Goal: Task Accomplishment & Management: Complete application form

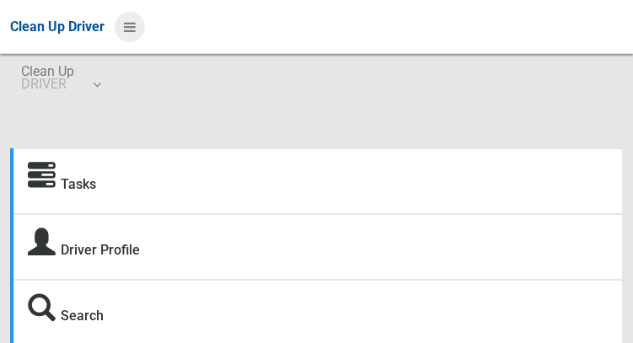
click at [128, 35] on icon at bounding box center [130, 27] width 12 height 29
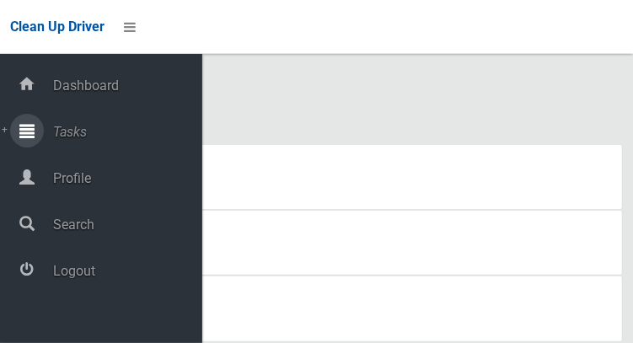
click at [53, 140] on span "Tasks" at bounding box center [125, 132] width 154 height 16
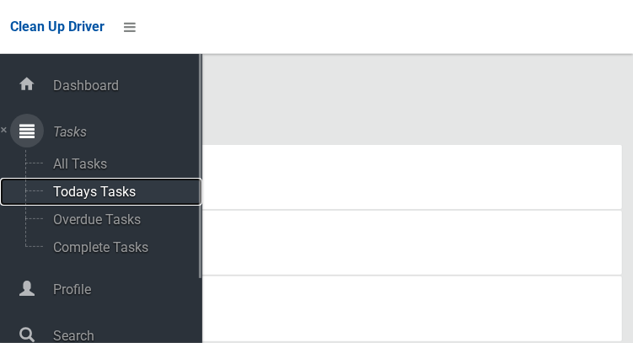
click at [69, 200] on span "Todays Tasks" at bounding box center [118, 192] width 140 height 16
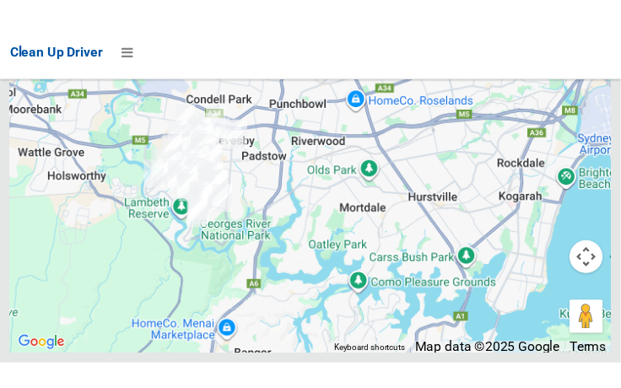
scroll to position [12670, 0]
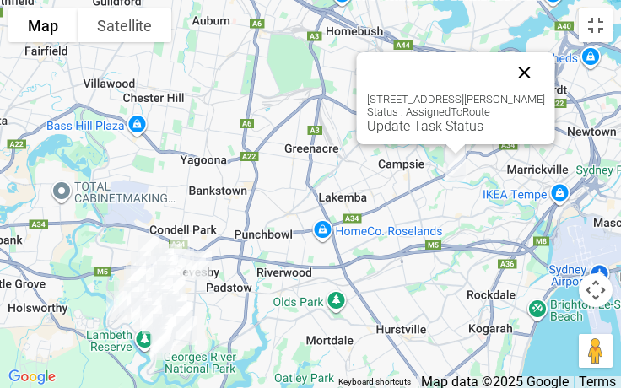
click at [530, 80] on button "Close" at bounding box center [524, 72] width 40 height 40
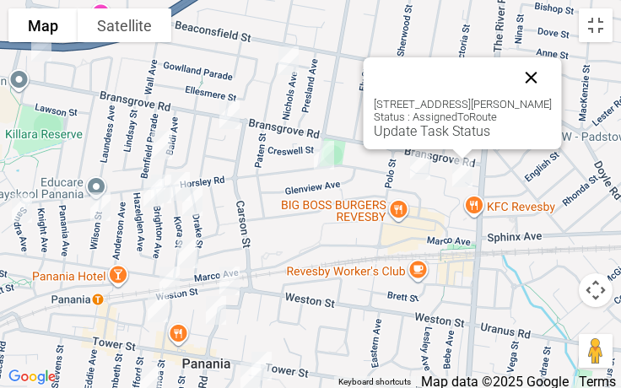
click at [540, 69] on button "Close" at bounding box center [531, 77] width 40 height 40
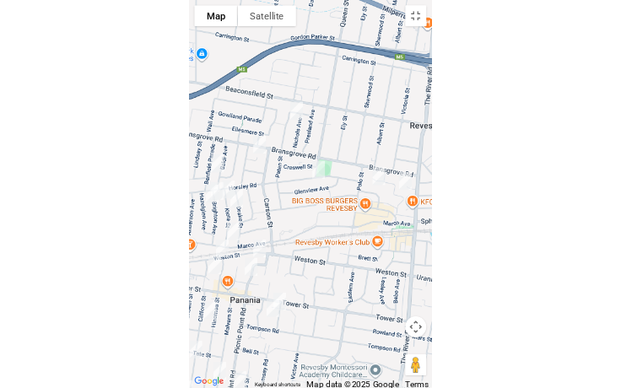
scroll to position [12538, 0]
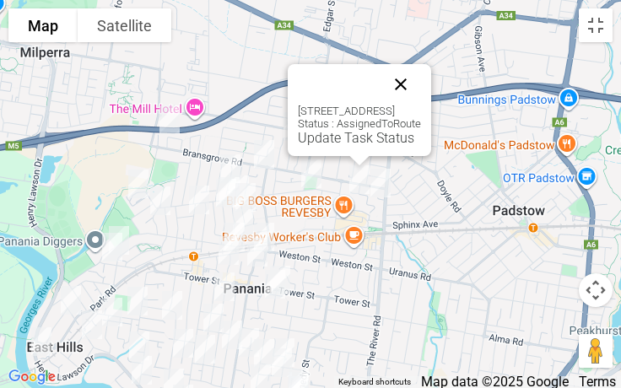
click at [421, 80] on button "Close" at bounding box center [400, 84] width 40 height 40
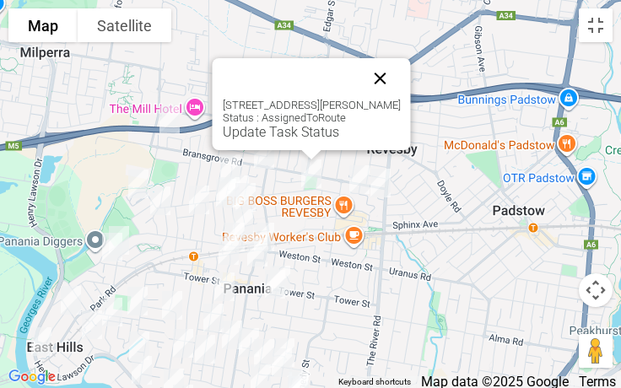
click at [381, 70] on button "Close" at bounding box center [380, 78] width 40 height 40
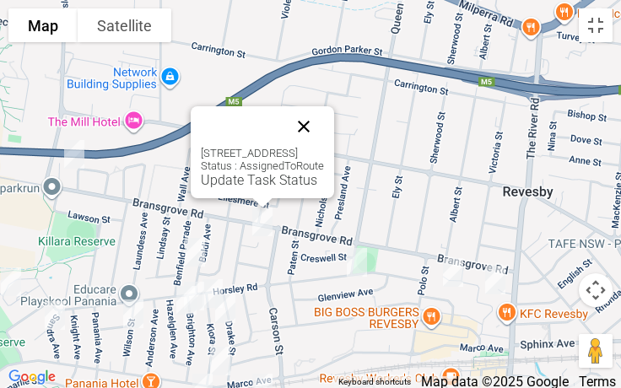
click at [324, 127] on button "Close" at bounding box center [303, 126] width 40 height 40
click at [324, 119] on button "Close" at bounding box center [303, 126] width 40 height 40
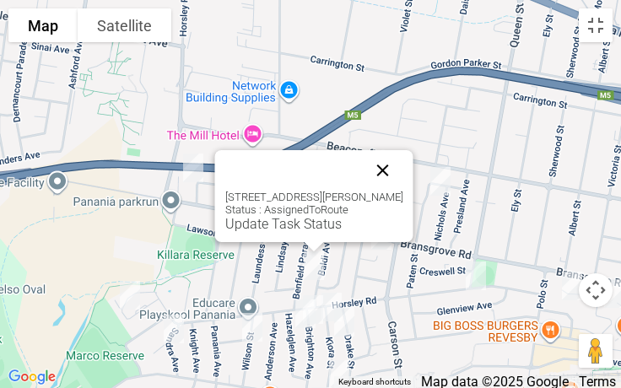
click at [376, 166] on button "Close" at bounding box center [383, 170] width 40 height 40
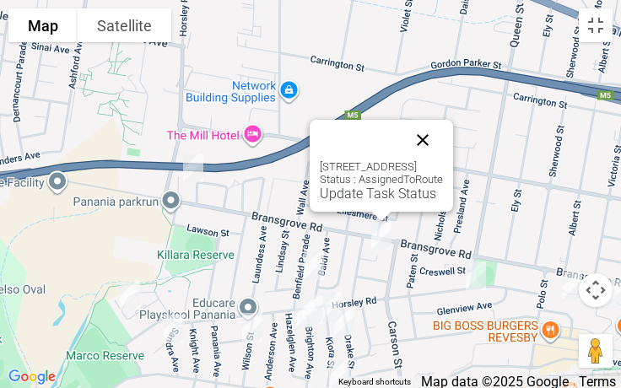
click at [443, 137] on button "Close" at bounding box center [422, 140] width 40 height 40
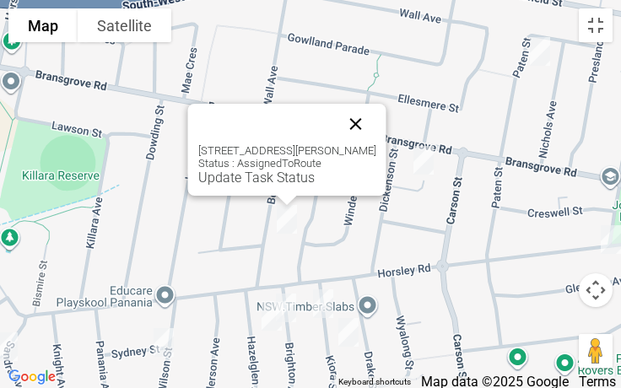
click at [355, 127] on button "Close" at bounding box center [356, 124] width 40 height 40
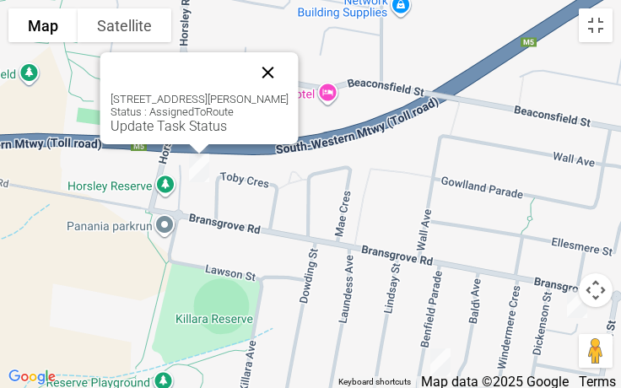
click at [267, 60] on button "Close" at bounding box center [268, 72] width 40 height 40
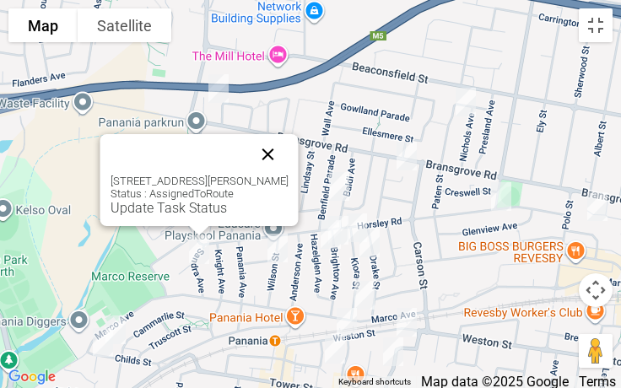
click at [269, 146] on button "Close" at bounding box center [268, 154] width 40 height 40
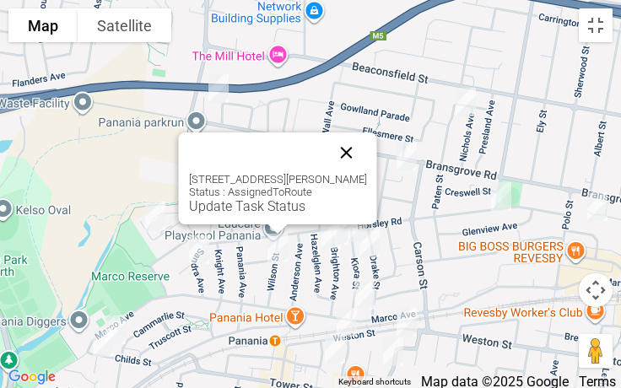
click at [346, 144] on button "Close" at bounding box center [346, 152] width 40 height 40
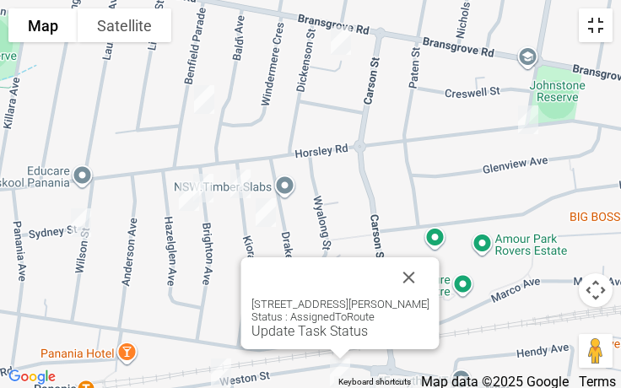
click at [593, 36] on button "Toggle fullscreen view" at bounding box center [596, 25] width 34 height 34
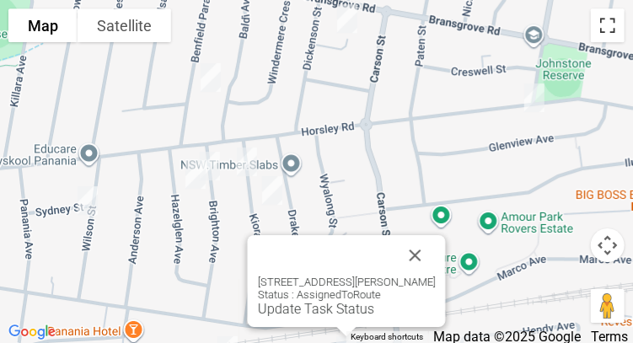
scroll to position [0, 0]
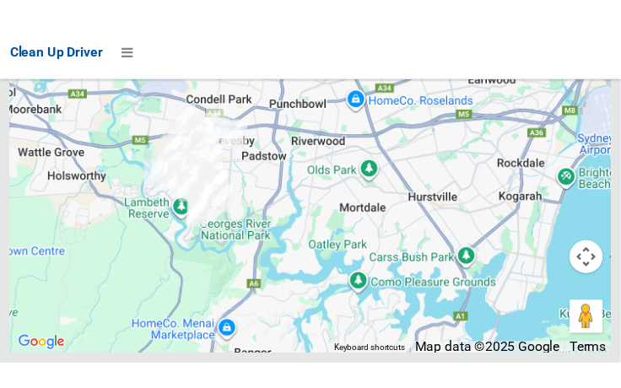
scroll to position [12679, 0]
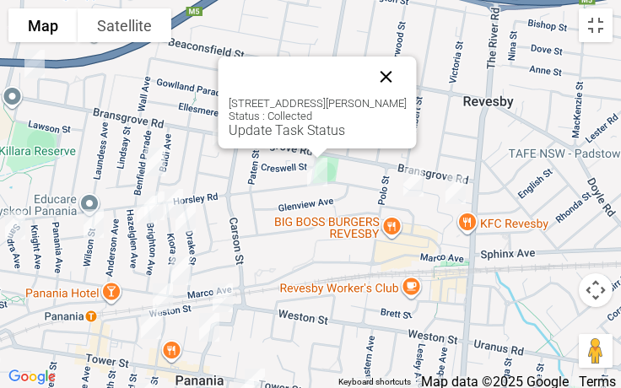
click at [394, 59] on button "Close" at bounding box center [386, 77] width 40 height 40
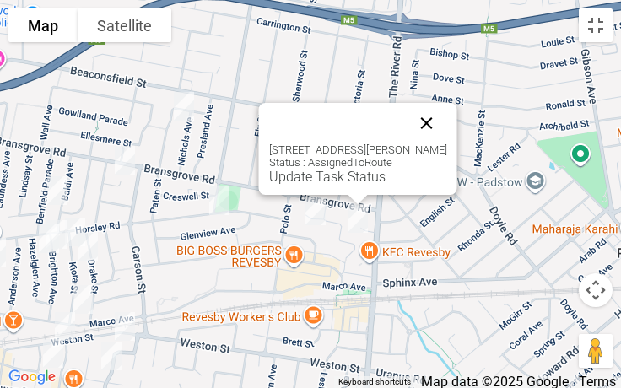
click at [438, 116] on button "Close" at bounding box center [427, 123] width 40 height 40
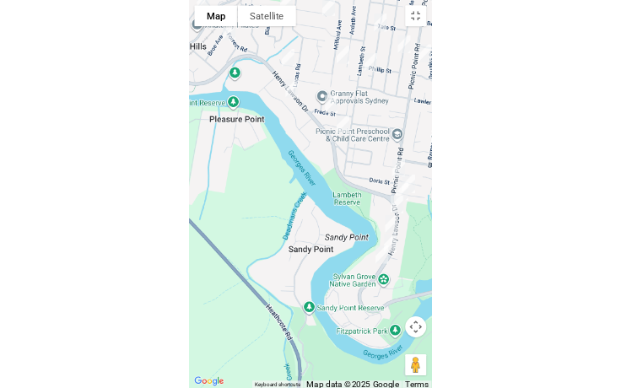
scroll to position [12538, 0]
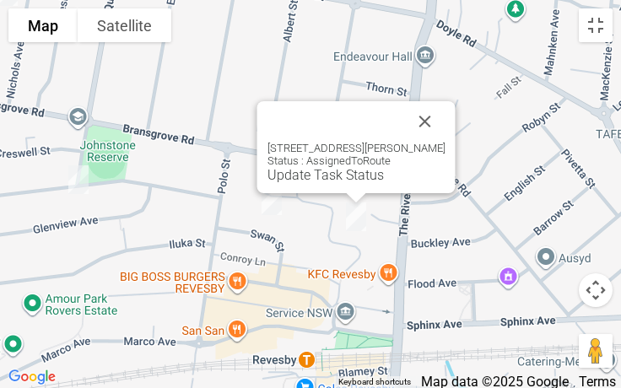
click at [337, 183] on div "23 Simmons Street, REVESBY NSW 2212 Status : AssignedToRoute Update Task Status" at bounding box center [356, 147] width 198 height 92
click at [339, 173] on link "Update Task Status" at bounding box center [325, 175] width 116 height 16
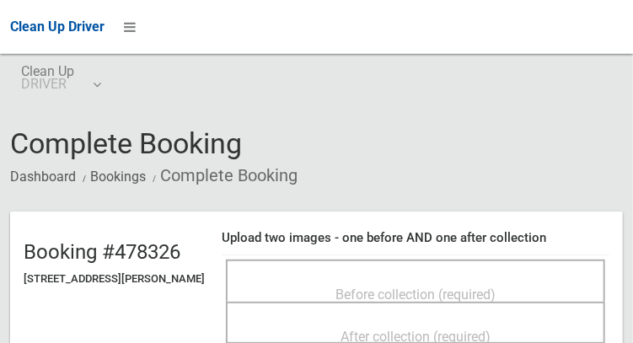
click at [468, 278] on div "Before collection (required)" at bounding box center [416, 293] width 342 height 31
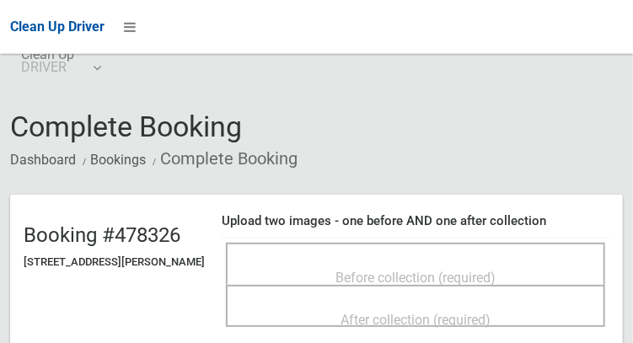
click at [496, 270] on span "Before collection (required)" at bounding box center [416, 278] width 160 height 16
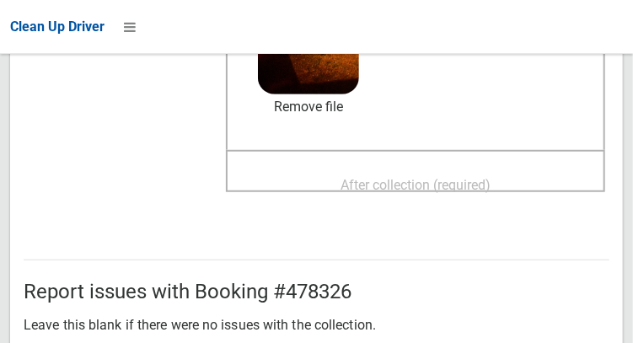
scroll to position [299, 0]
click at [396, 184] on span "After collection (required)" at bounding box center [416, 185] width 150 height 16
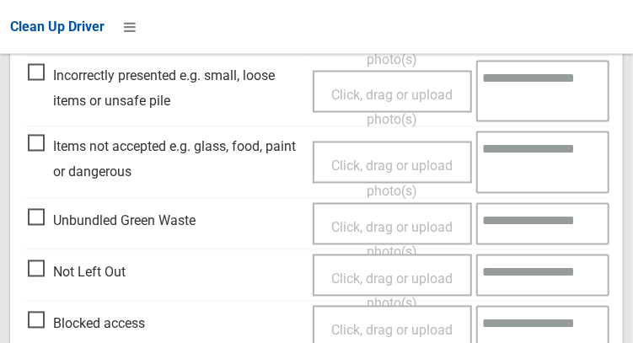
scroll to position [1522, 0]
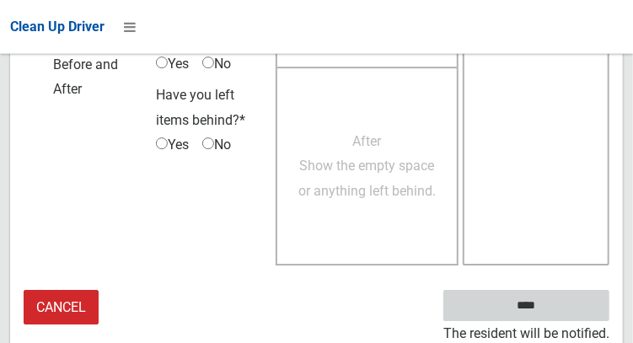
click at [552, 316] on input "****" at bounding box center [527, 305] width 166 height 31
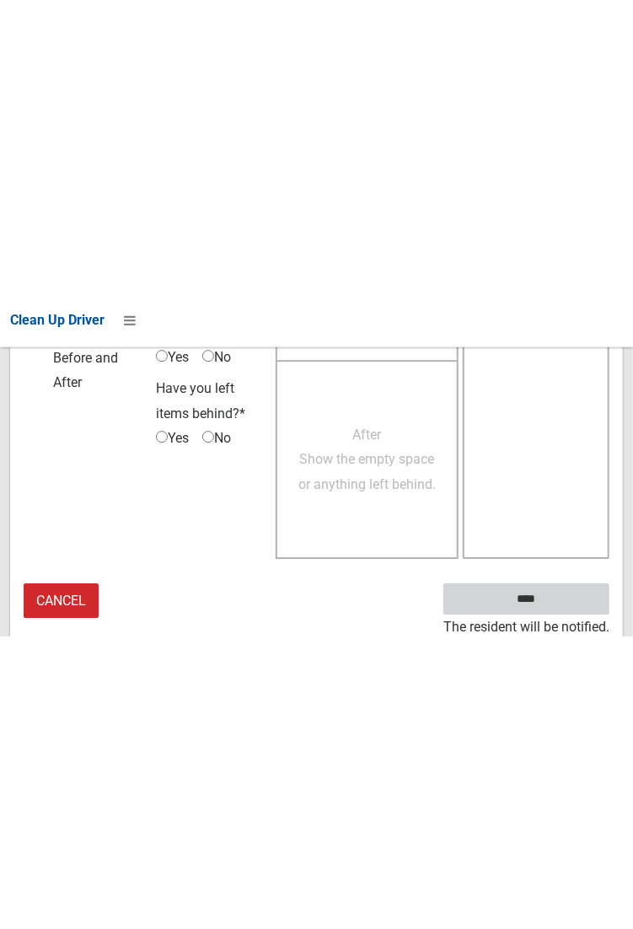
scroll to position [974, 0]
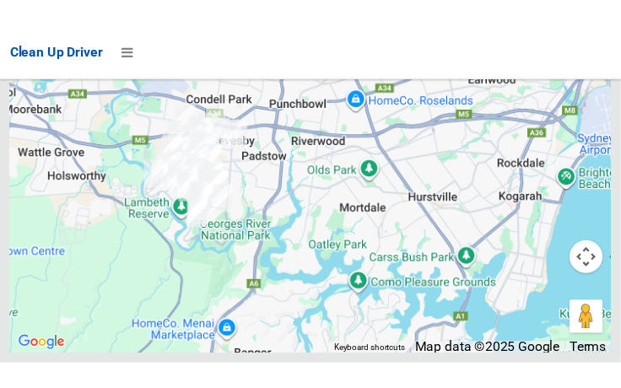
scroll to position [12681, 0]
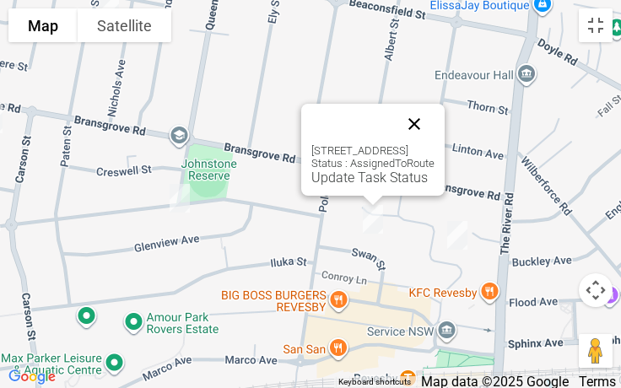
click at [434, 105] on button "Close" at bounding box center [414, 124] width 40 height 40
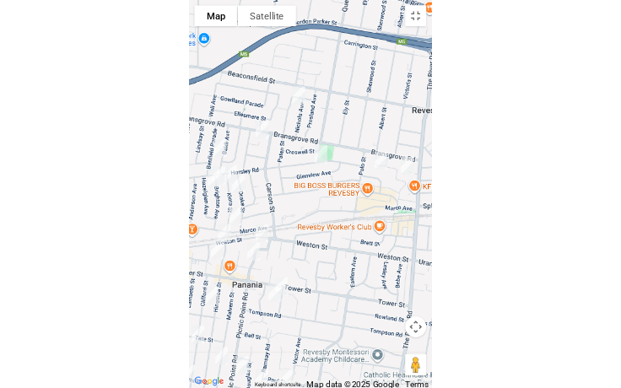
scroll to position [12538, 0]
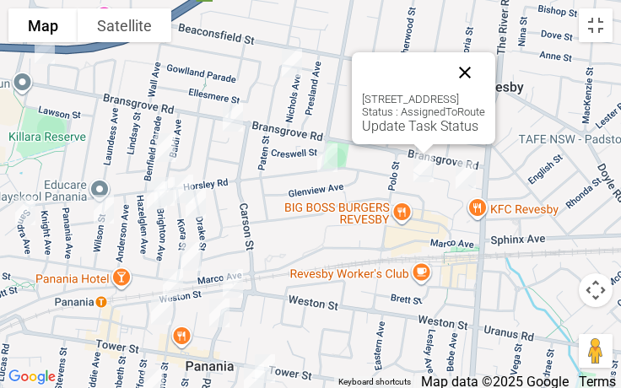
click at [485, 70] on button "Close" at bounding box center [464, 72] width 40 height 40
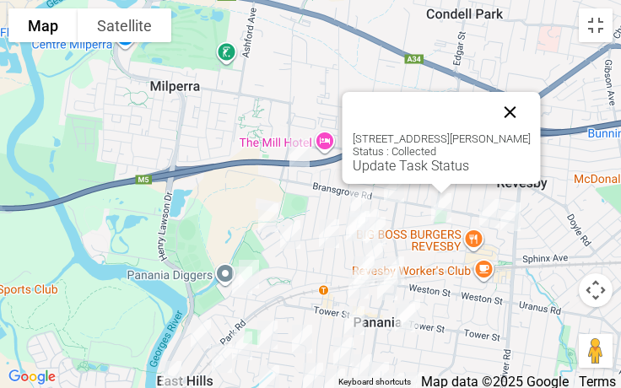
click at [526, 115] on button "Close" at bounding box center [510, 112] width 40 height 40
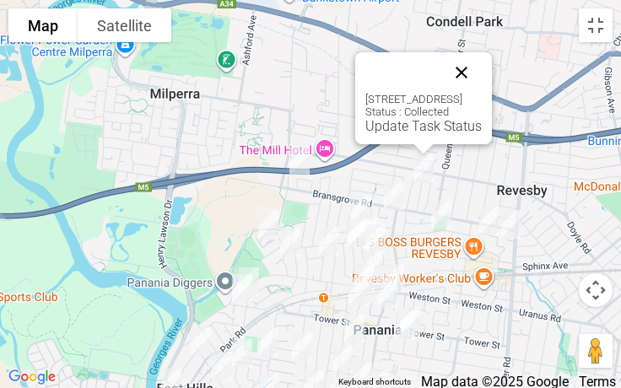
click at [482, 78] on button "Close" at bounding box center [461, 72] width 40 height 40
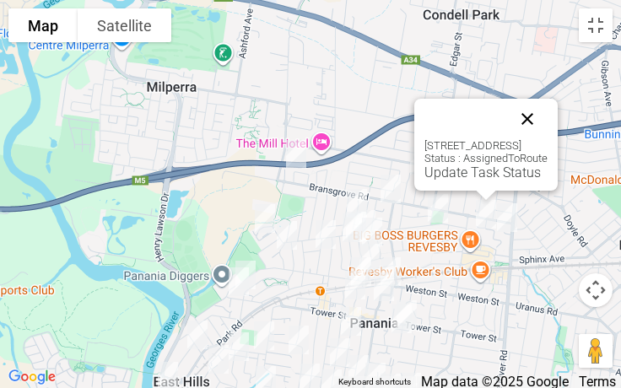
click at [547, 120] on button "Close" at bounding box center [527, 119] width 40 height 40
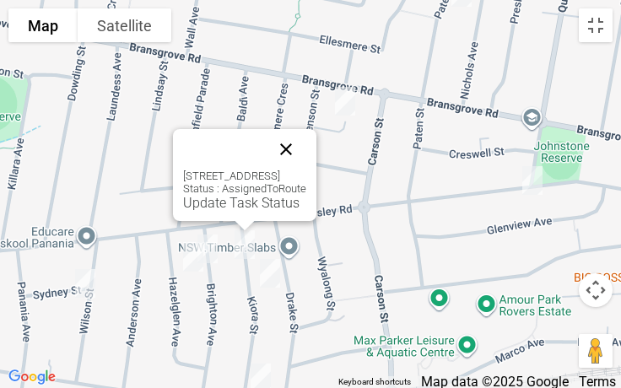
click at [306, 133] on button "Close" at bounding box center [286, 149] width 40 height 40
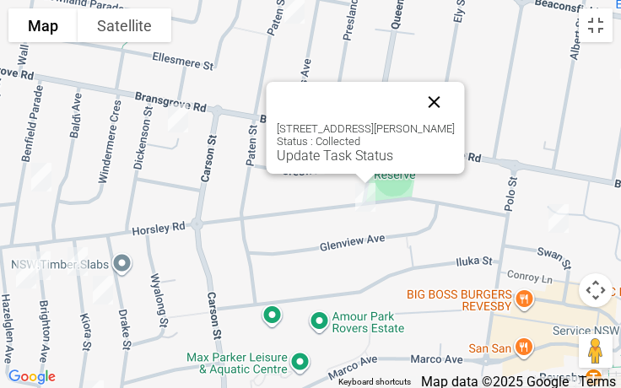
click at [434, 93] on button "Close" at bounding box center [434, 102] width 40 height 40
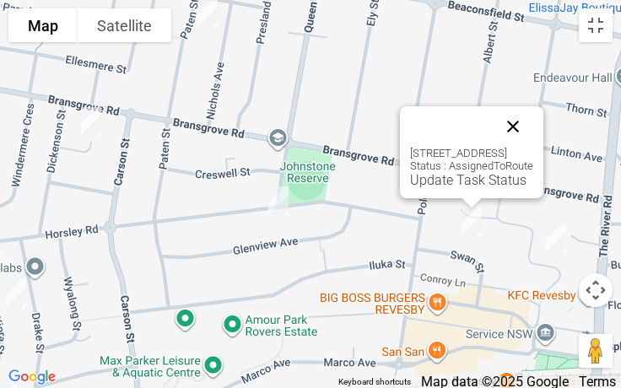
click at [533, 121] on button "Close" at bounding box center [513, 126] width 40 height 40
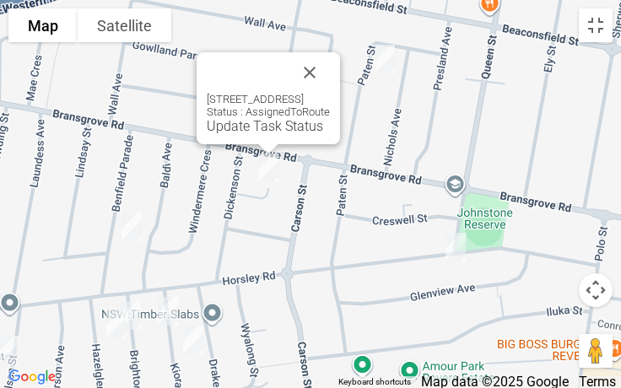
click at [340, 55] on div "1A Melham Avenue, PANANIA NSW 2213 Status : AssignedToRoute Update Task Status" at bounding box center [268, 98] width 143 height 92
click at [330, 68] on button "Close" at bounding box center [309, 72] width 40 height 40
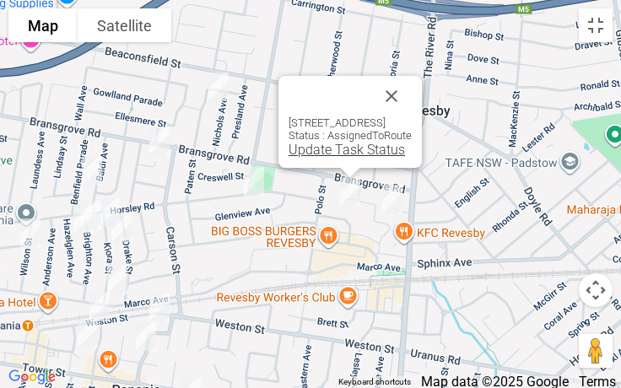
click at [304, 153] on link "Update Task Status" at bounding box center [346, 150] width 116 height 16
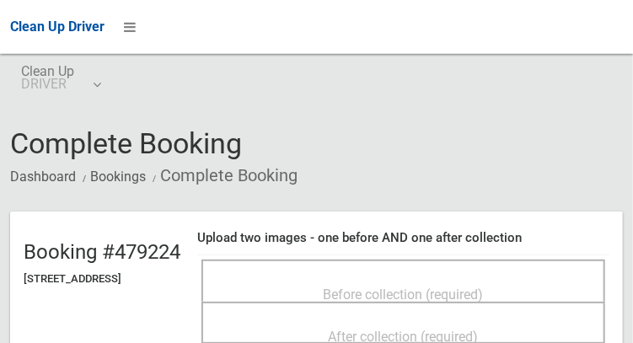
click at [465, 262] on div "Before collection (required)" at bounding box center [404, 281] width 404 height 42
click at [477, 264] on div "Before collection (required)" at bounding box center [404, 281] width 404 height 42
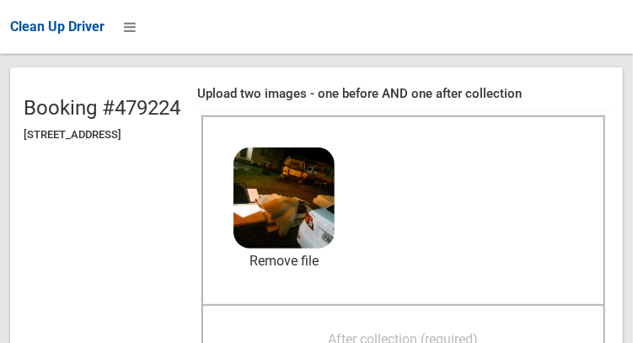
scroll to position [148, 0]
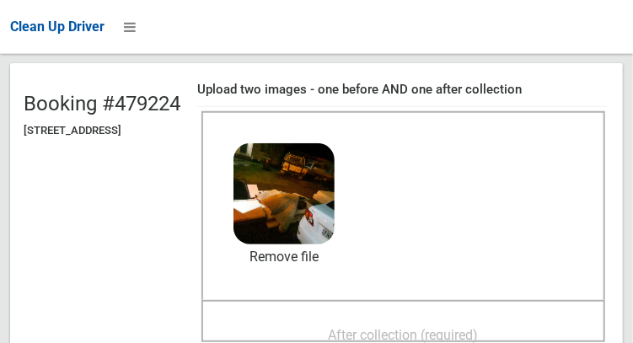
click at [444, 338] on span "After collection (required)" at bounding box center [404, 335] width 150 height 16
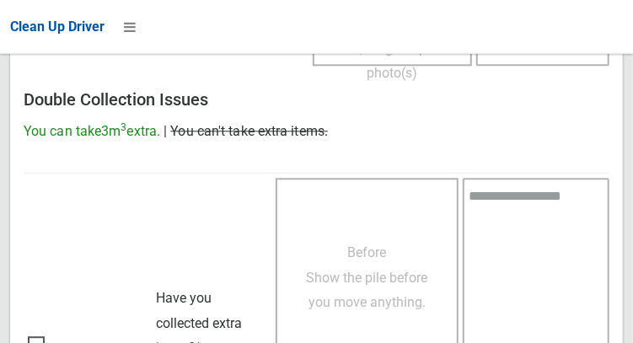
scroll to position [1522, 0]
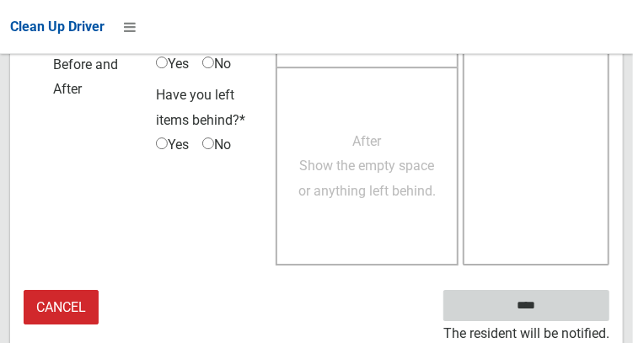
click at [552, 304] on input "****" at bounding box center [527, 305] width 166 height 31
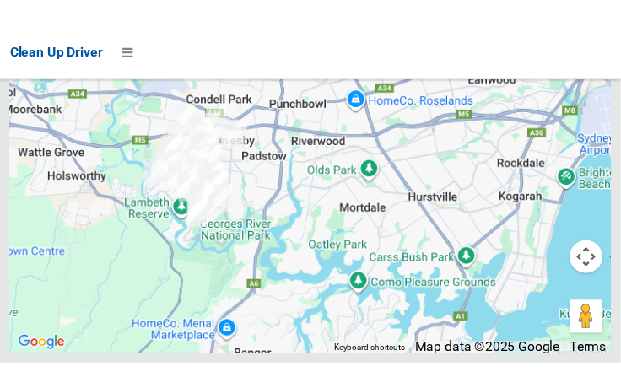
scroll to position [12686, 0]
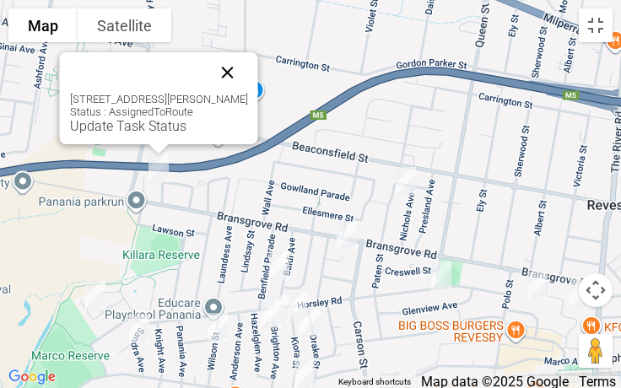
click at [239, 73] on button "Close" at bounding box center [227, 72] width 40 height 40
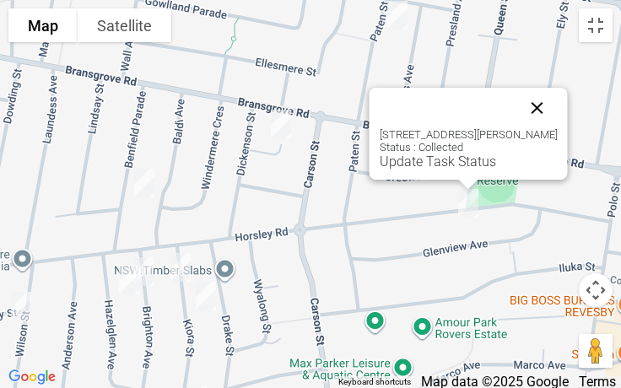
click at [542, 113] on button "Close" at bounding box center [537, 108] width 40 height 40
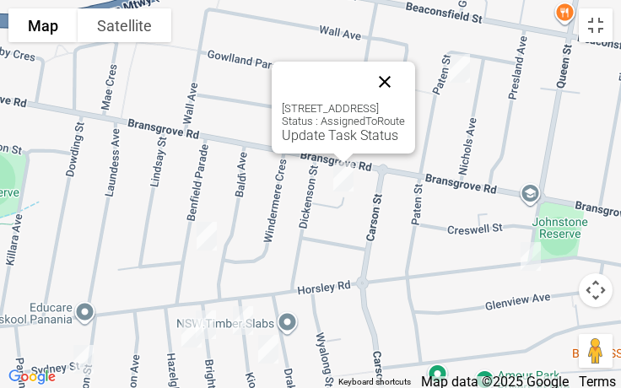
click at [405, 74] on button "Close" at bounding box center [384, 82] width 40 height 40
click at [405, 84] on button "Close" at bounding box center [384, 82] width 40 height 40
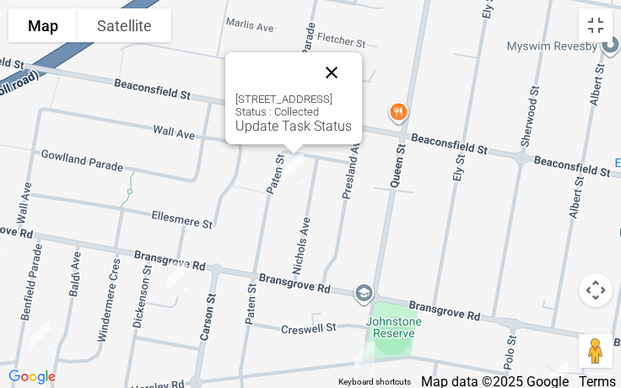
click at [352, 90] on button "Close" at bounding box center [331, 72] width 40 height 40
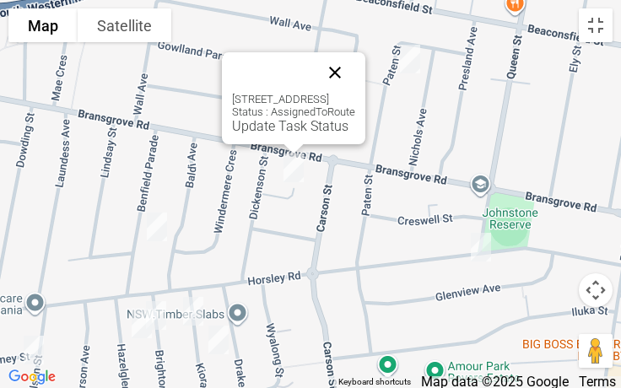
click at [355, 75] on button "Close" at bounding box center [335, 72] width 40 height 40
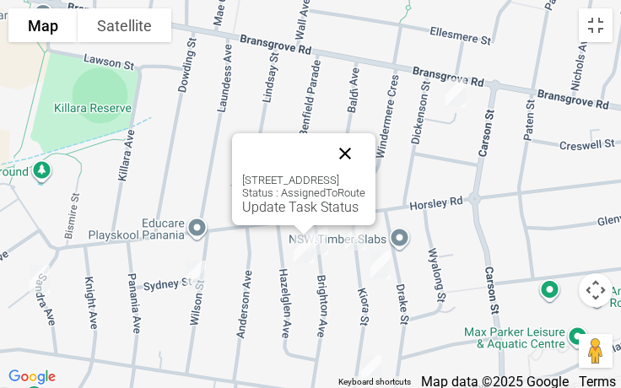
click at [365, 162] on button "Close" at bounding box center [345, 153] width 40 height 40
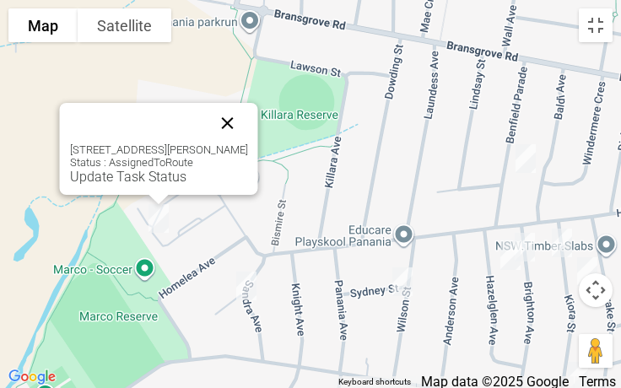
click at [224, 131] on button "Close" at bounding box center [227, 123] width 40 height 40
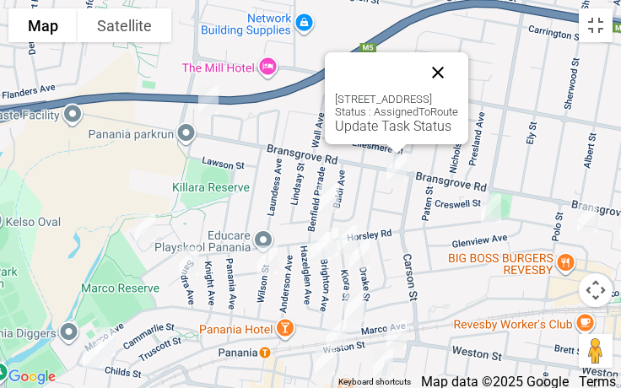
click at [458, 76] on button "Close" at bounding box center [437, 72] width 40 height 40
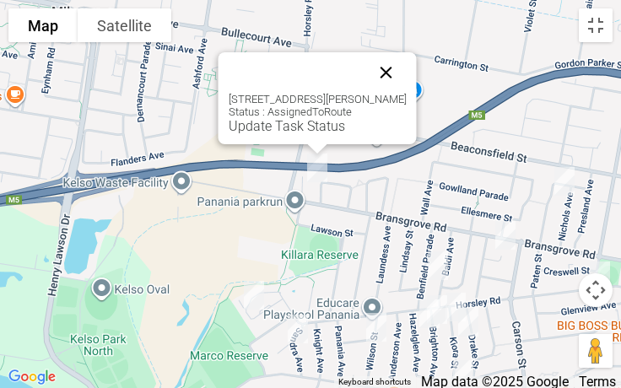
click at [387, 84] on button "Close" at bounding box center [386, 72] width 40 height 40
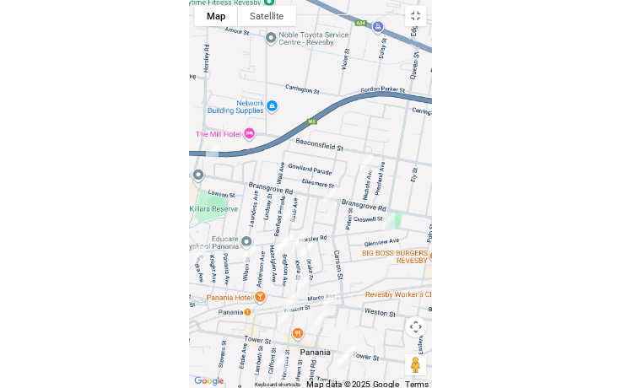
scroll to position [12538, 0]
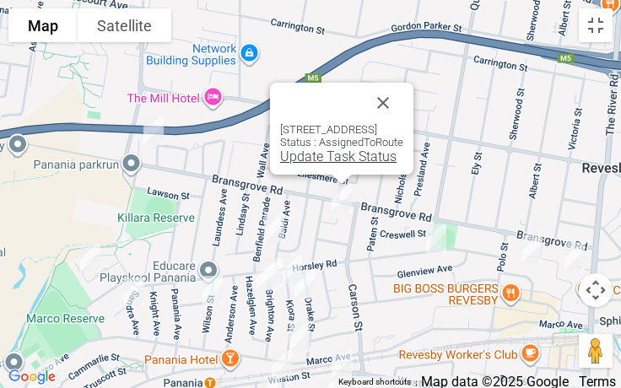
click at [304, 161] on link "Update Task Status" at bounding box center [338, 156] width 116 height 16
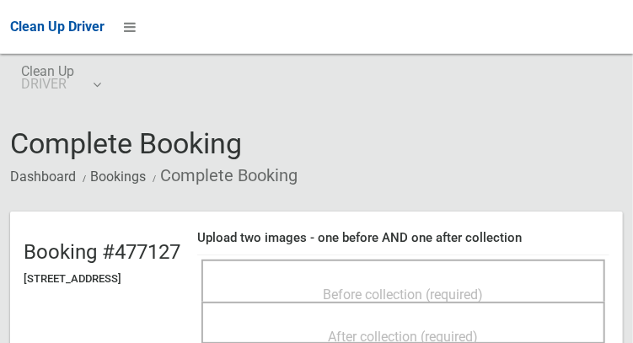
click at [491, 278] on div "Before collection (required)" at bounding box center [403, 293] width 367 height 31
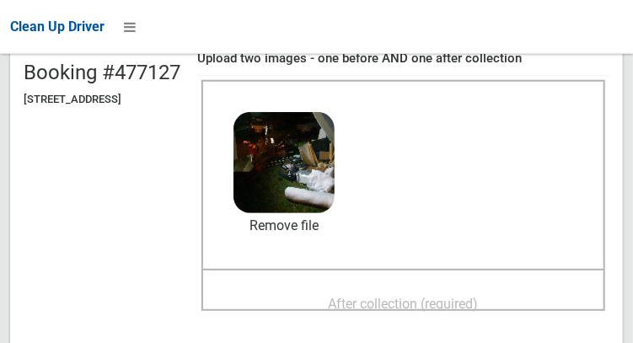
scroll to position [180, 0]
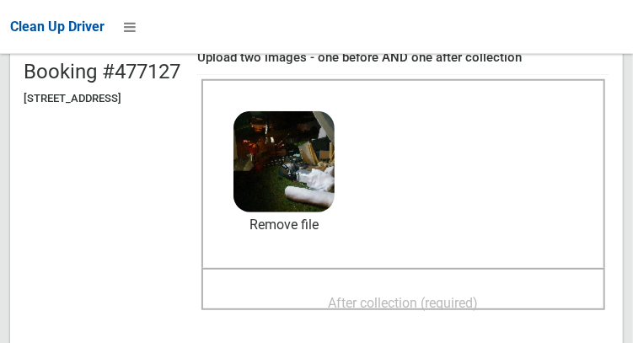
click at [414, 303] on span "After collection (required)" at bounding box center [404, 303] width 150 height 16
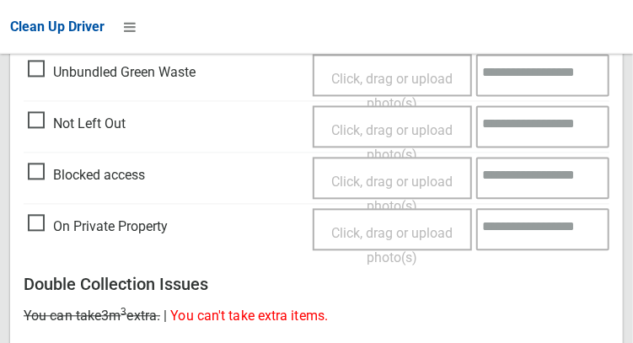
scroll to position [1522, 0]
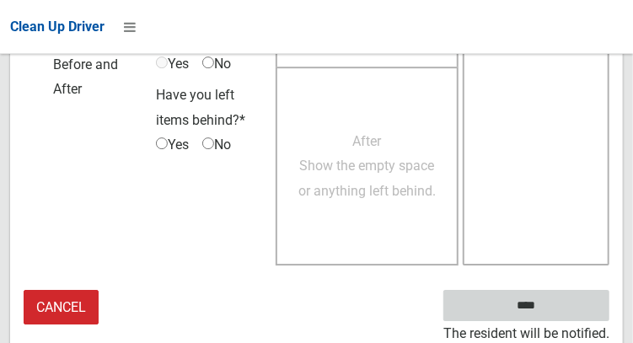
click at [552, 311] on input "****" at bounding box center [527, 305] width 166 height 31
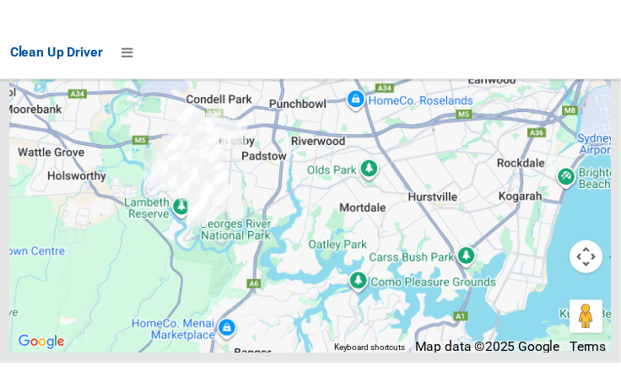
scroll to position [12674, 0]
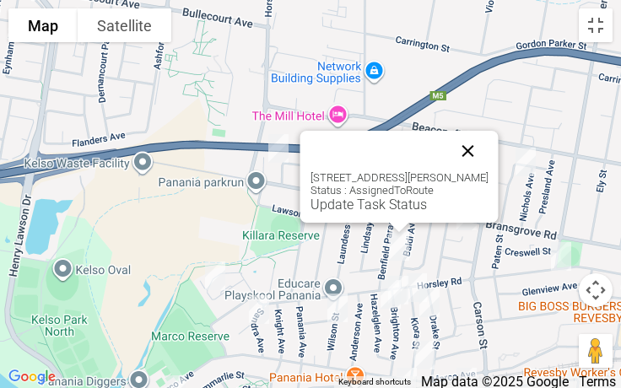
click at [463, 160] on button "Close" at bounding box center [468, 151] width 40 height 40
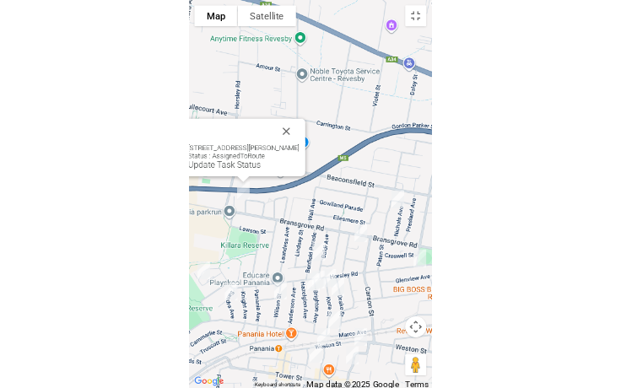
scroll to position [12538, 0]
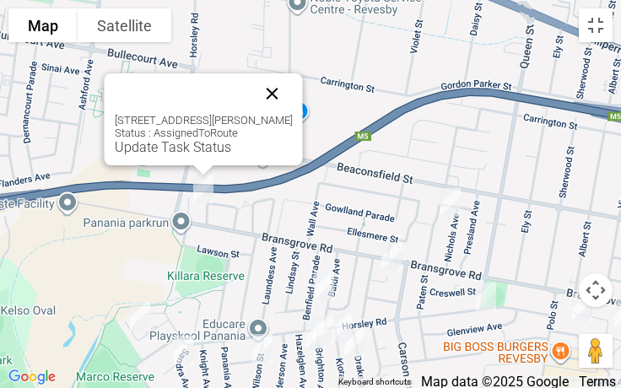
click at [268, 89] on button "Close" at bounding box center [272, 93] width 40 height 40
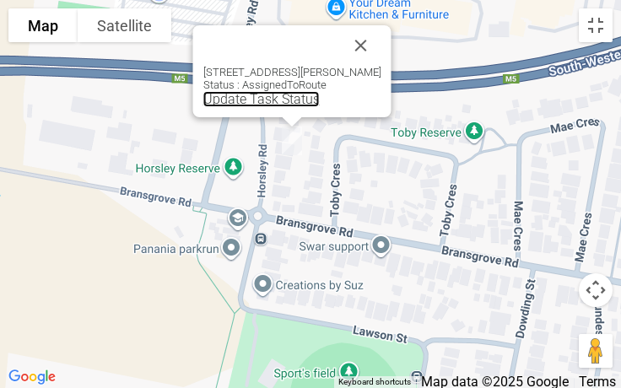
click at [255, 99] on link "Update Task Status" at bounding box center [261, 99] width 116 height 16
click at [265, 107] on div "224A Horsley Road, PANANIA NSW 2213 Status : AssignedToRoute Update Task Status" at bounding box center [292, 71] width 198 height 92
click at [256, 107] on div "224A Horsley Road, PANANIA NSW 2213 Status : AssignedToRoute Update Task Status" at bounding box center [292, 71] width 198 height 92
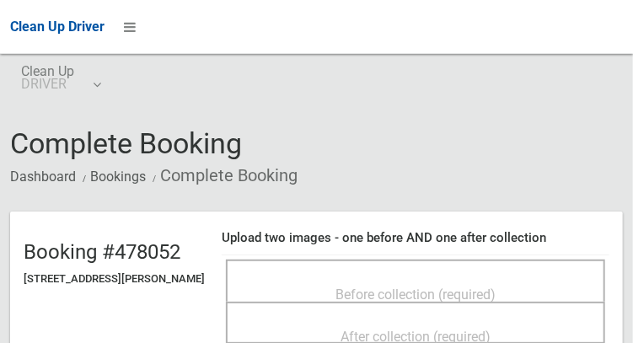
click at [461, 287] on span "Before collection (required)" at bounding box center [416, 295] width 160 height 16
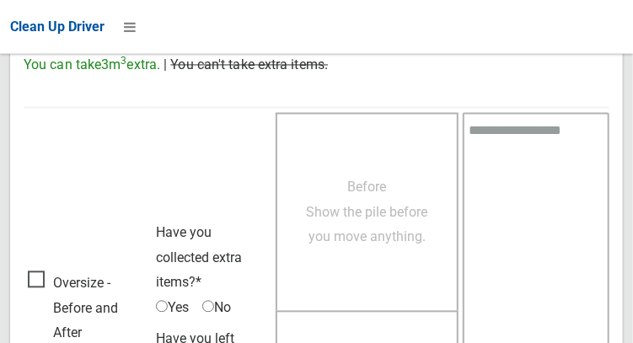
scroll to position [985, 0]
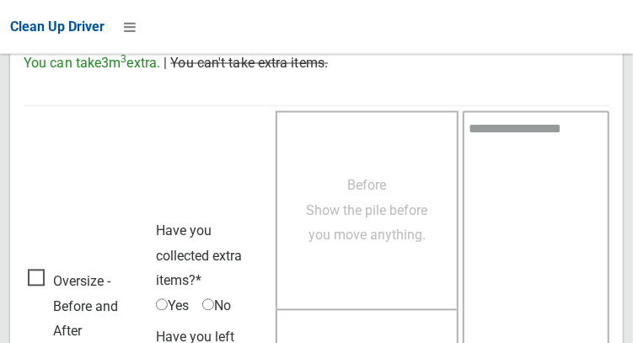
click at [55, 305] on span "Oversize - Before and After" at bounding box center [88, 307] width 120 height 75
click at [175, 300] on span "Yes" at bounding box center [172, 306] width 33 height 25
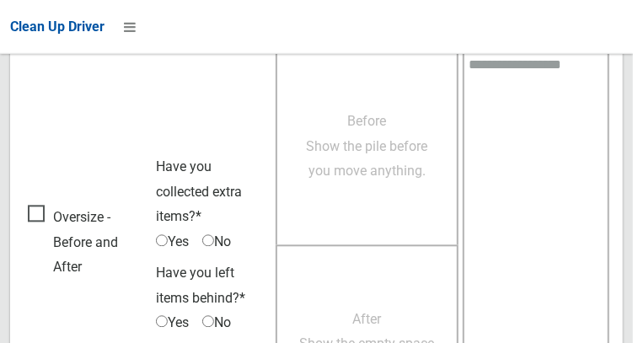
scroll to position [1049, 0]
click at [174, 230] on span "Yes" at bounding box center [172, 242] width 33 height 25
click at [169, 236] on span "Yes" at bounding box center [172, 242] width 33 height 25
click at [396, 152] on span "Before Show the pile before you move anything." at bounding box center [367, 147] width 121 height 66
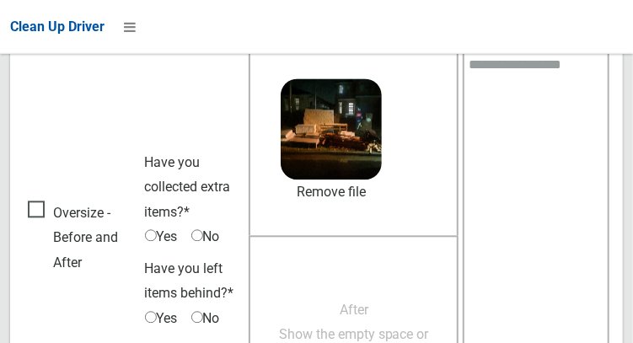
click at [368, 283] on div "After Show the empty space or anything left behind." at bounding box center [354, 336] width 210 height 200
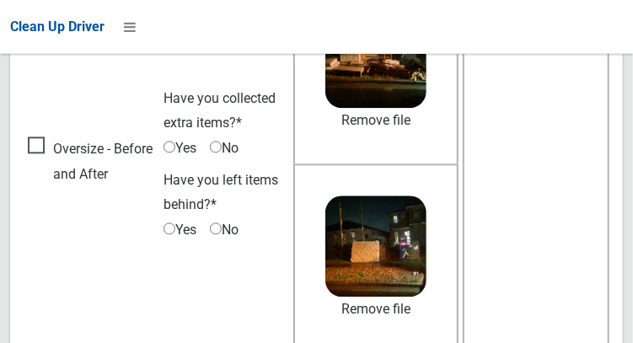
scroll to position [1210, 0]
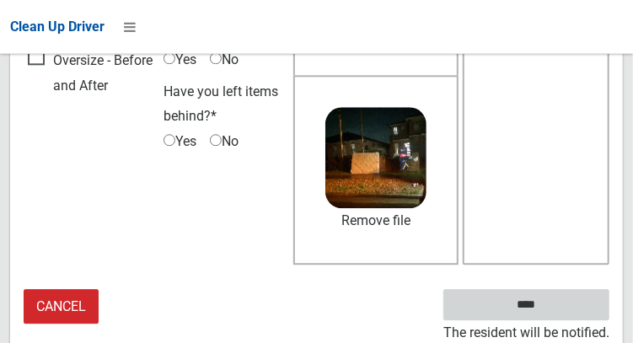
click at [552, 316] on input "****" at bounding box center [527, 304] width 166 height 31
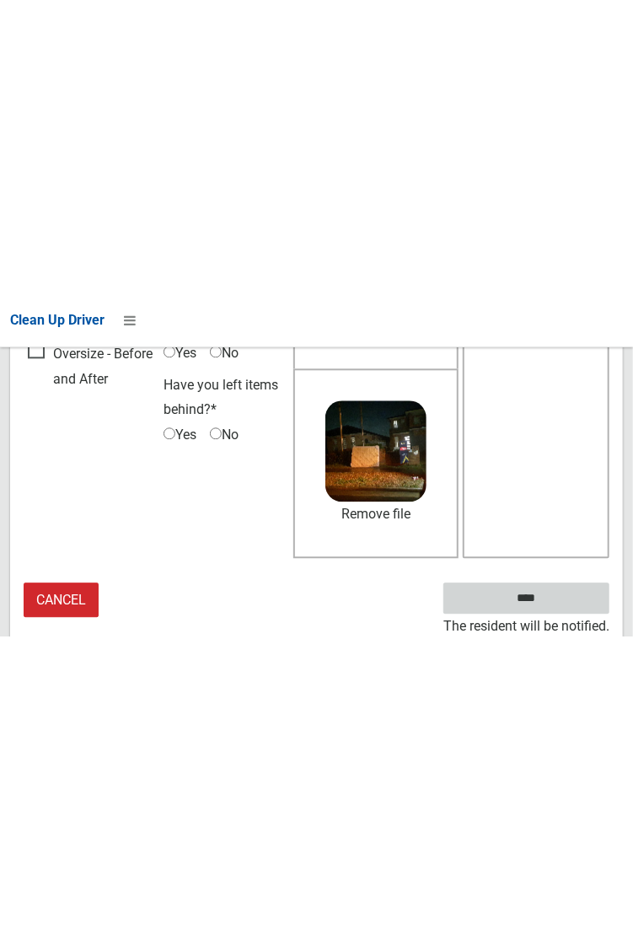
scroll to position [660, 0]
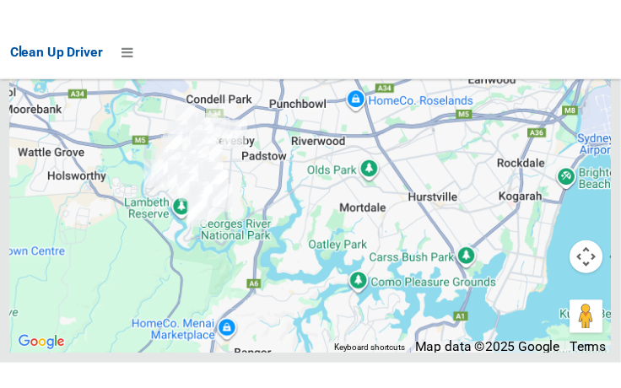
scroll to position [12652, 0]
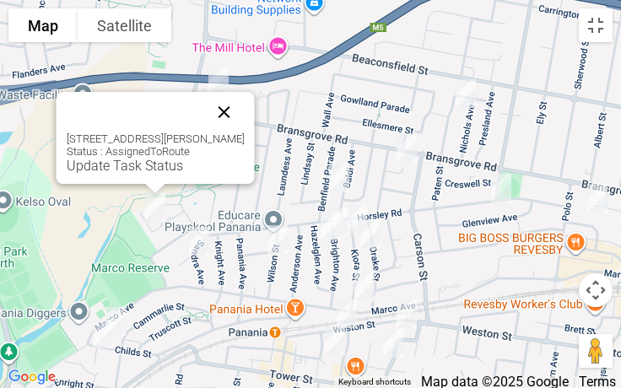
click at [219, 123] on button "Close" at bounding box center [224, 112] width 40 height 40
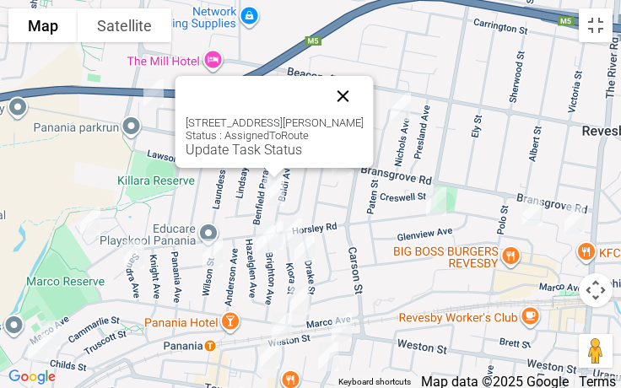
click at [345, 81] on button "Close" at bounding box center [343, 96] width 40 height 40
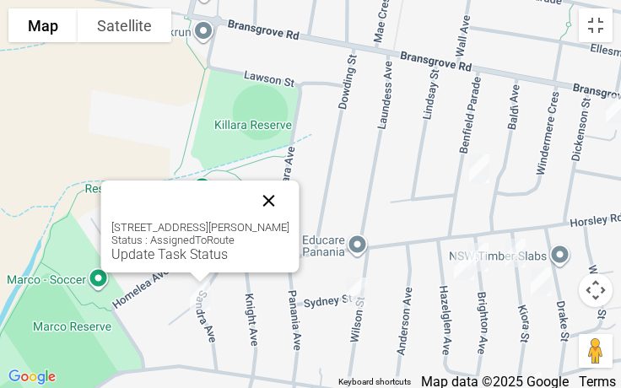
click at [267, 198] on button "Close" at bounding box center [269, 200] width 40 height 40
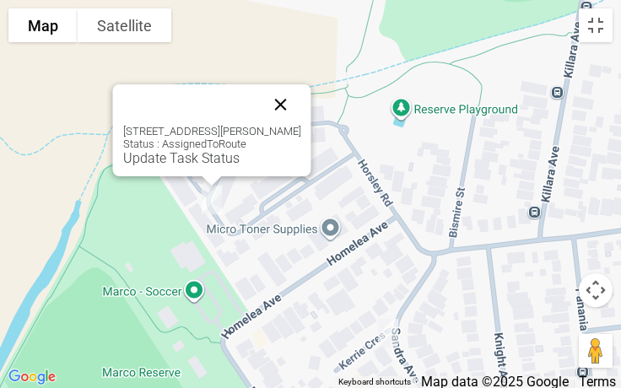
click at [277, 110] on button "Close" at bounding box center [281, 104] width 40 height 40
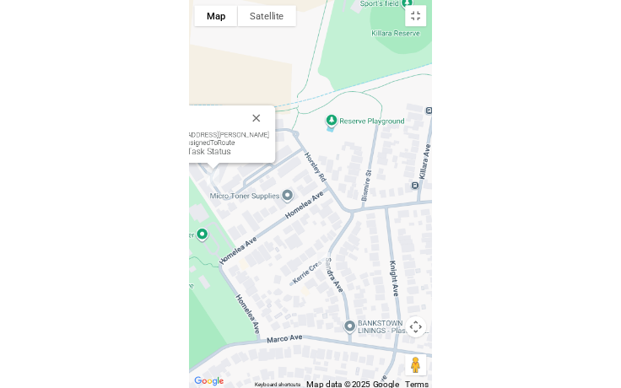
scroll to position [12538, 0]
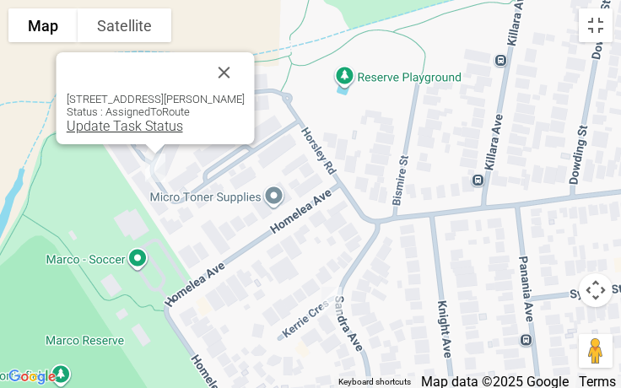
click at [127, 132] on link "Update Task Status" at bounding box center [125, 126] width 116 height 16
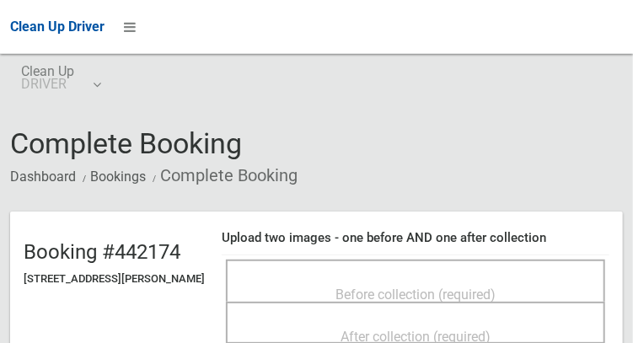
click at [407, 278] on div "Before collection (required)" at bounding box center [416, 293] width 342 height 31
click at [351, 278] on div "Before collection (required)" at bounding box center [416, 293] width 342 height 31
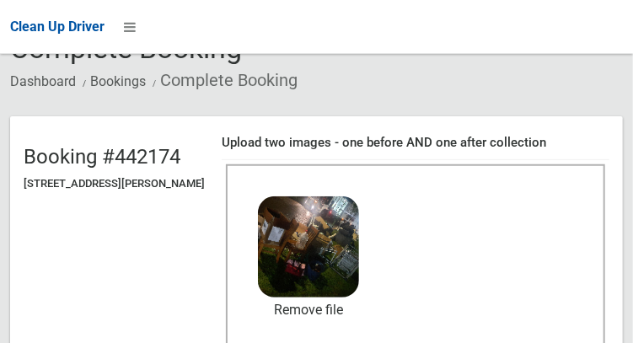
scroll to position [111, 0]
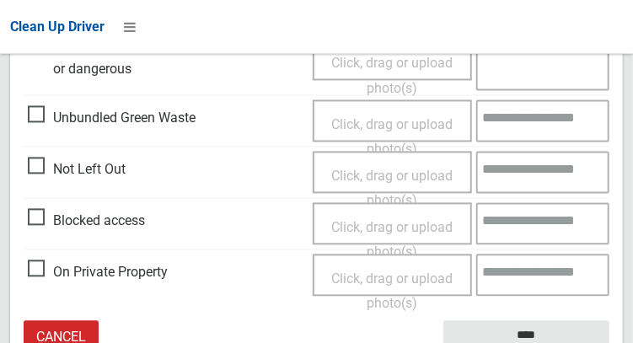
scroll to position [1013, 0]
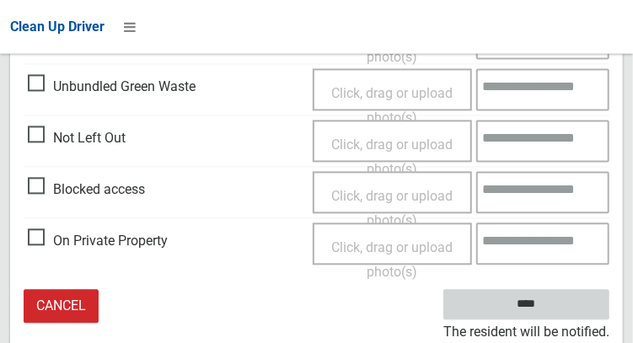
click at [552, 311] on input "****" at bounding box center [527, 305] width 166 height 31
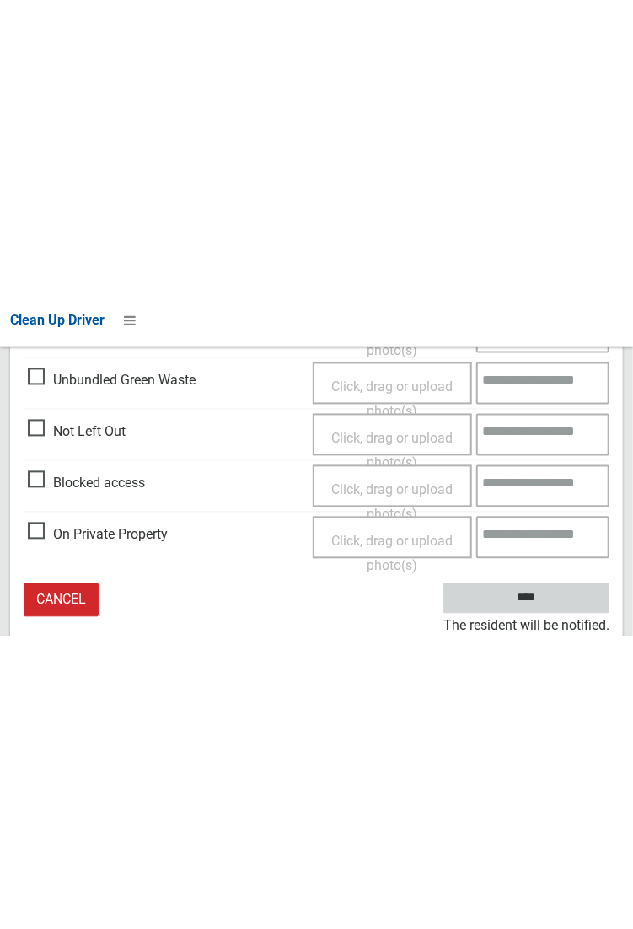
scroll to position [464, 0]
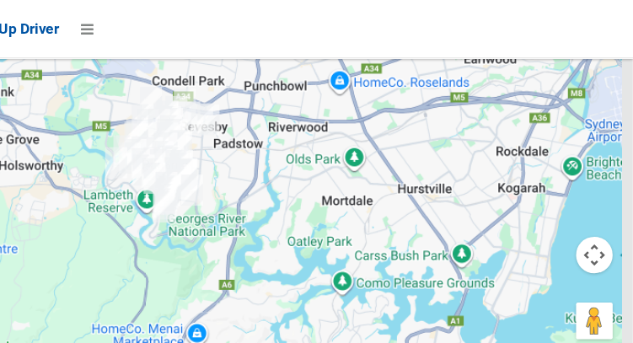
scroll to position [12524, 0]
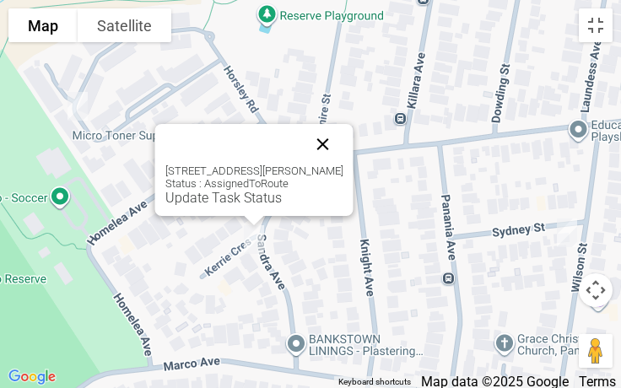
click at [337, 129] on button "Close" at bounding box center [323, 144] width 40 height 40
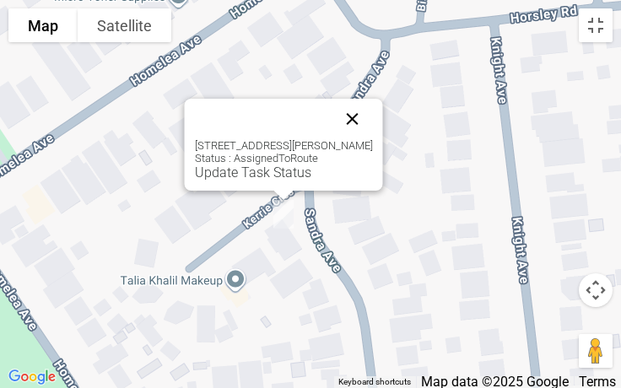
click at [356, 113] on button "Close" at bounding box center [352, 119] width 40 height 40
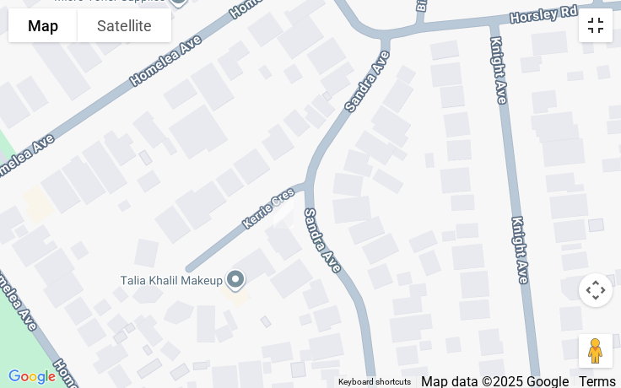
click at [601, 30] on button "Toggle fullscreen view" at bounding box center [596, 25] width 34 height 34
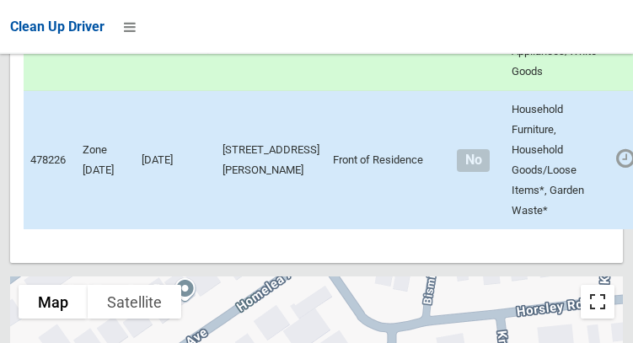
scroll to position [9231, 0]
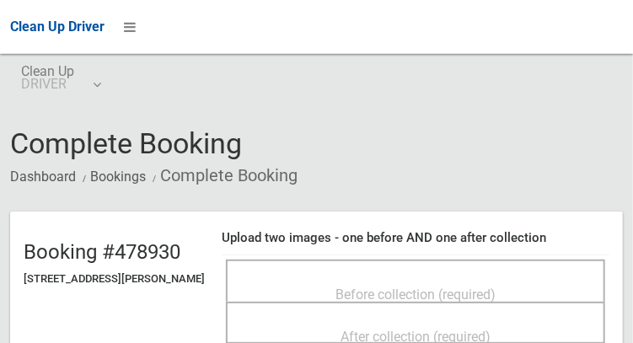
click at [461, 267] on div "Before collection (required)" at bounding box center [416, 281] width 380 height 42
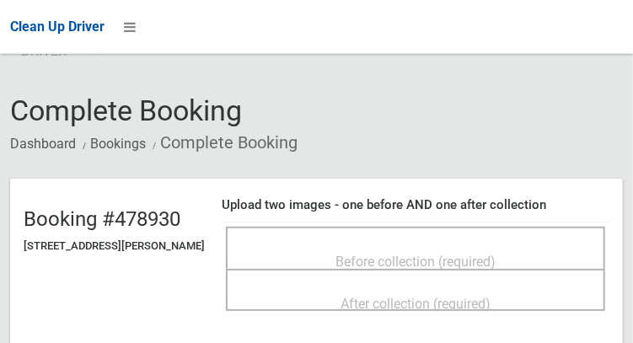
scroll to position [34, 0]
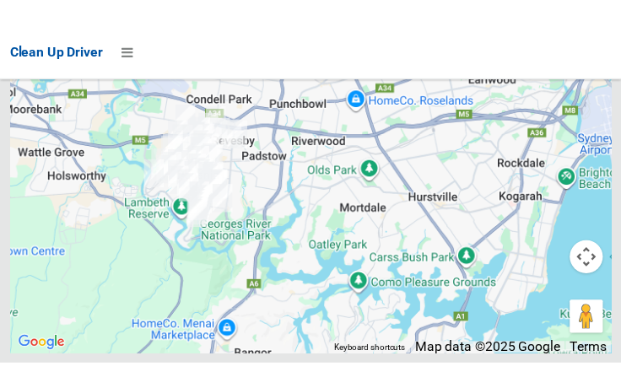
scroll to position [12681, 0]
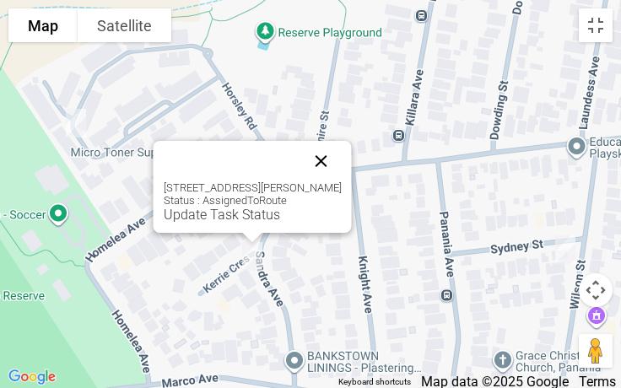
click at [336, 149] on button "Close" at bounding box center [321, 161] width 40 height 40
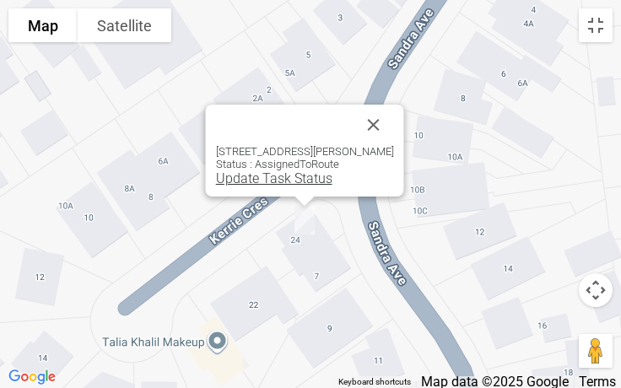
click at [283, 176] on link "Update Task Status" at bounding box center [274, 178] width 116 height 16
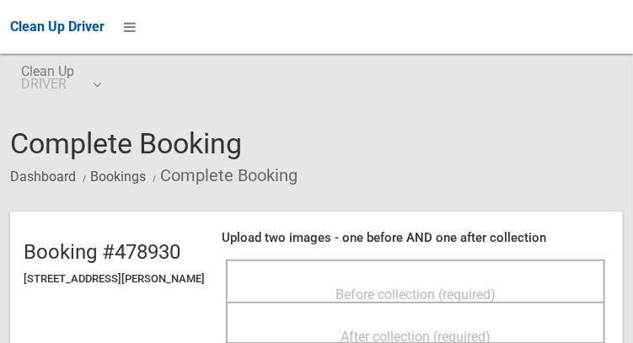
click at [401, 278] on div "Before collection (required)" at bounding box center [416, 293] width 342 height 31
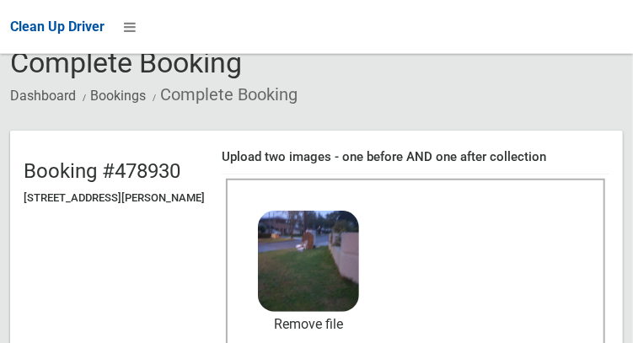
scroll to position [129, 0]
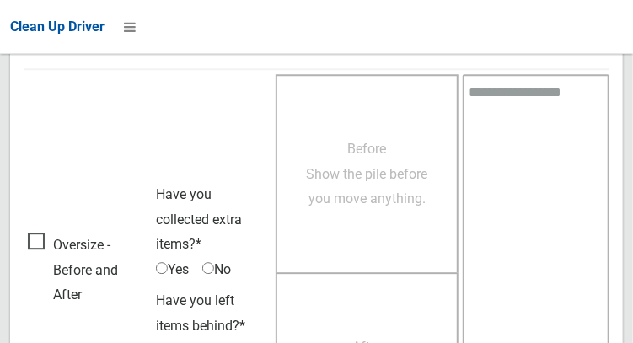
scroll to position [1522, 0]
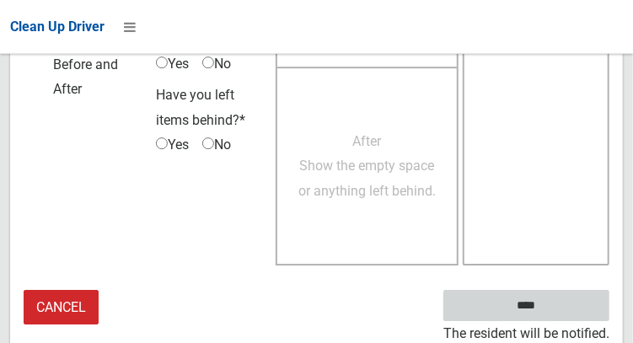
click at [534, 305] on input "****" at bounding box center [527, 305] width 166 height 31
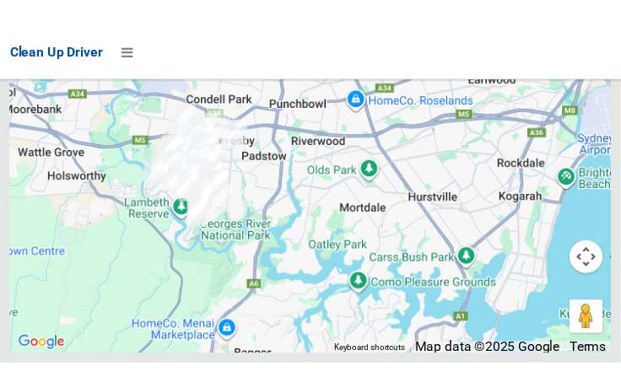
scroll to position [12637, 0]
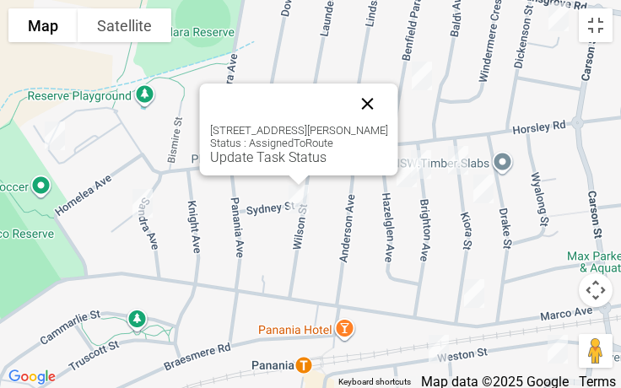
click at [360, 94] on button "Close" at bounding box center [367, 103] width 40 height 40
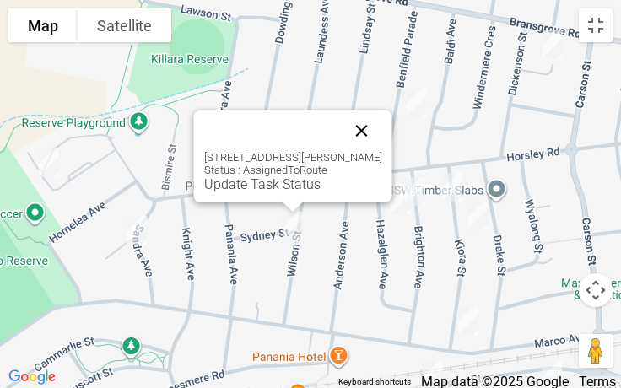
click at [371, 121] on button "Close" at bounding box center [362, 130] width 40 height 40
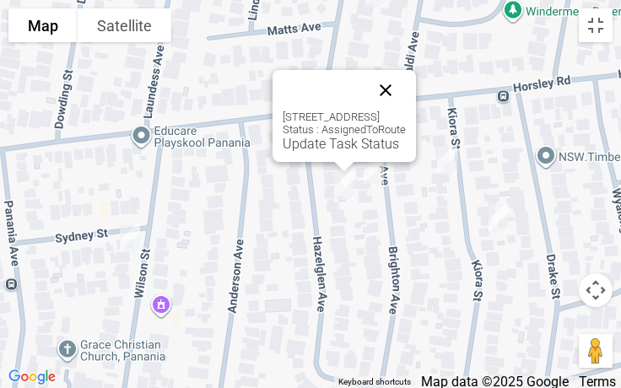
click at [406, 82] on button "Close" at bounding box center [385, 90] width 40 height 40
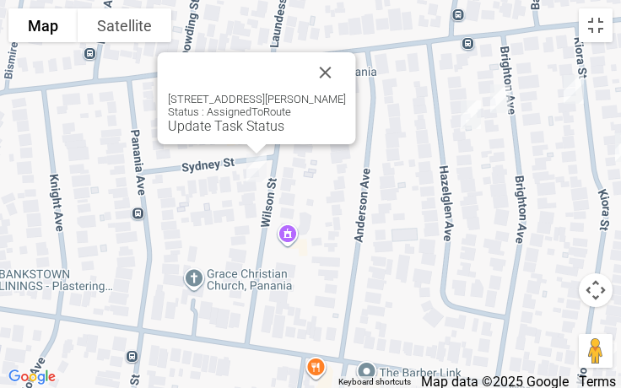
click at [250, 134] on div "4 Wilson Street, PANANIA NSW 2213 Status : AssignedToRoute Update Task Status" at bounding box center [257, 98] width 198 height 92
click at [243, 130] on link "Update Task Status" at bounding box center [226, 126] width 116 height 16
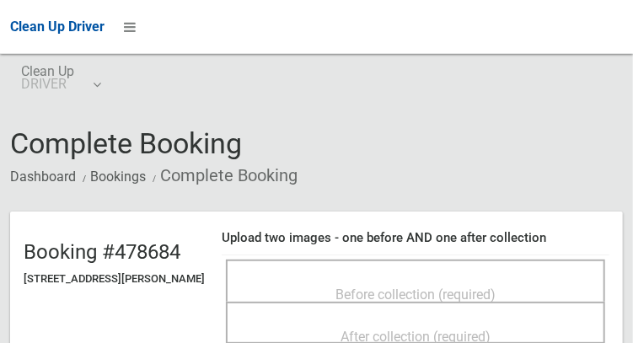
click at [433, 278] on div "Before collection (required)" at bounding box center [416, 293] width 342 height 31
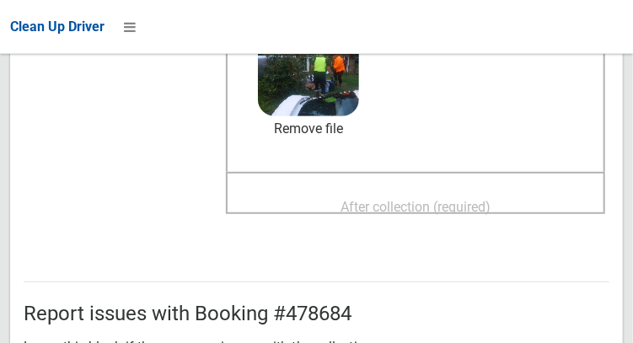
scroll to position [265, 0]
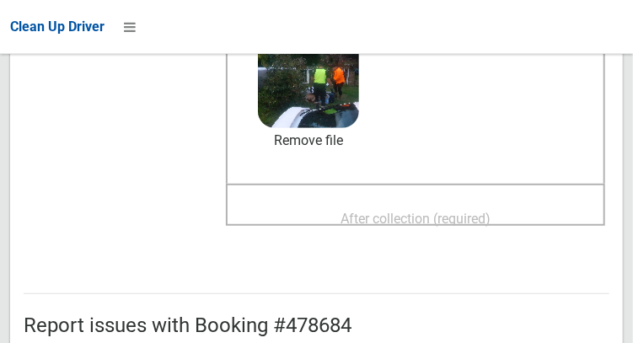
click at [460, 224] on span "After collection (required)" at bounding box center [416, 219] width 150 height 16
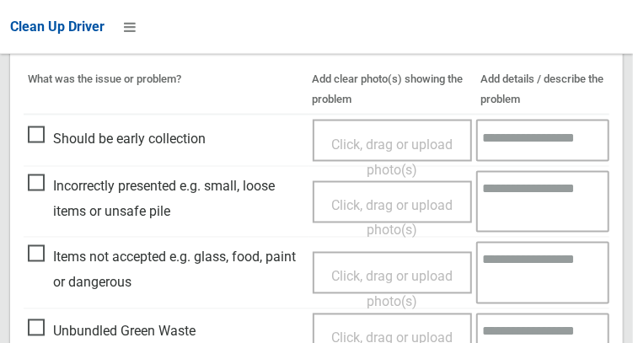
scroll to position [1522, 0]
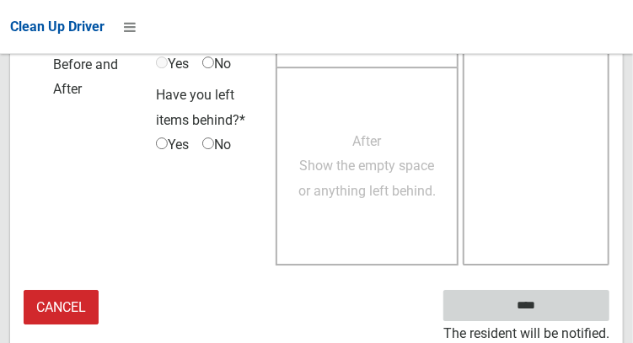
click at [568, 311] on input "****" at bounding box center [527, 305] width 166 height 31
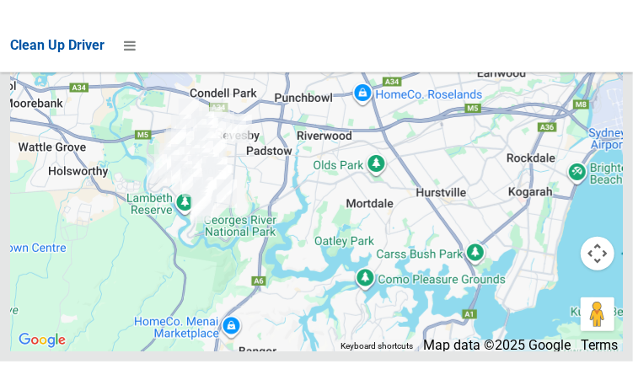
scroll to position [12571, 0]
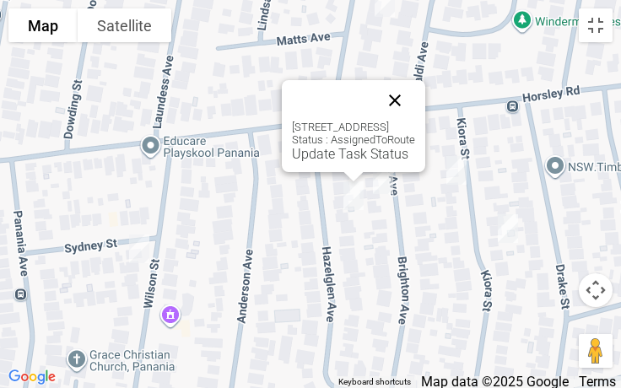
click at [415, 102] on button "Close" at bounding box center [394, 100] width 40 height 40
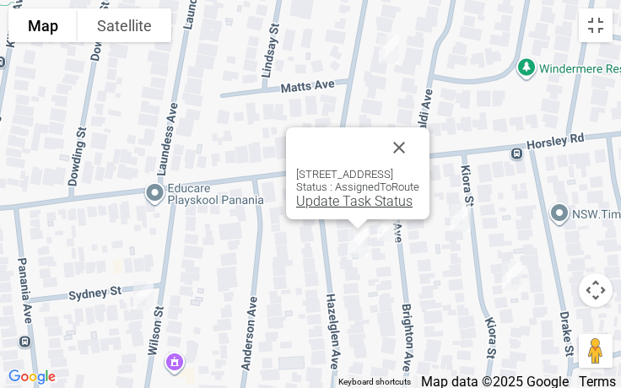
click at [327, 203] on link "Update Task Status" at bounding box center [354, 201] width 116 height 16
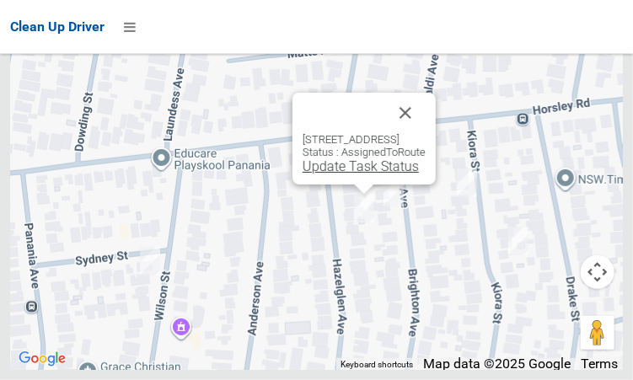
scroll to position [10161, 0]
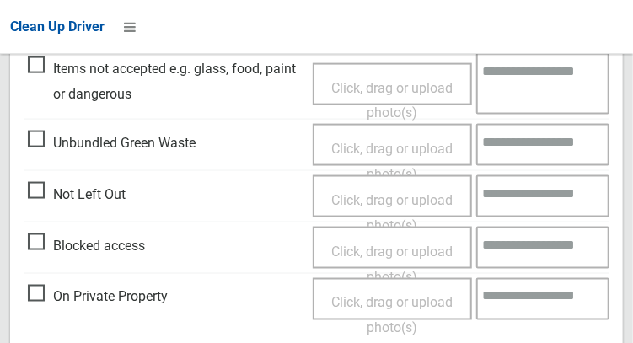
scroll to position [666, 0]
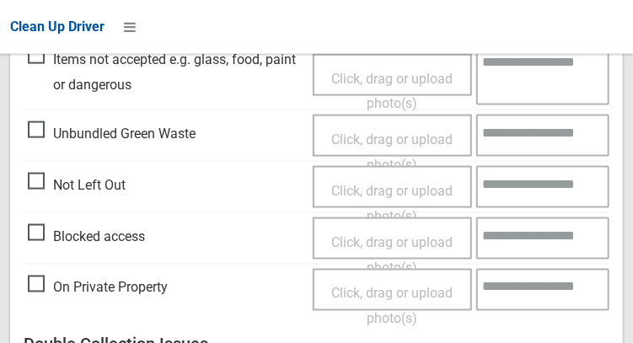
scroll to position [676, 0]
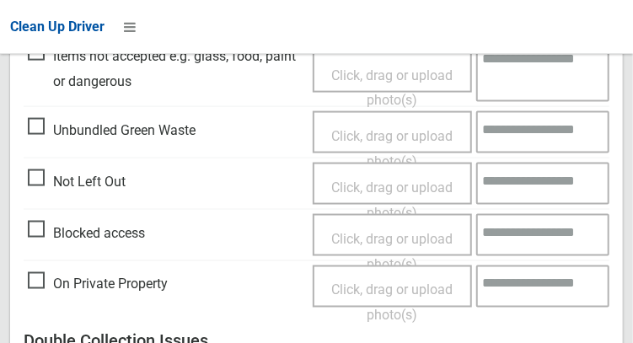
click at [36, 184] on span "Not Left Out" at bounding box center [77, 182] width 98 height 25
click at [363, 180] on span "Click, drag or upload photo(s)" at bounding box center [391, 200] width 121 height 41
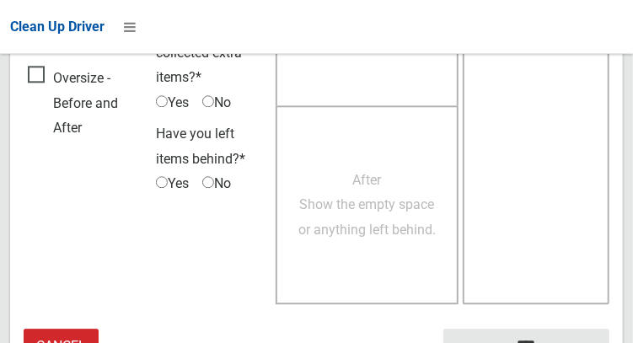
scroll to position [1229, 0]
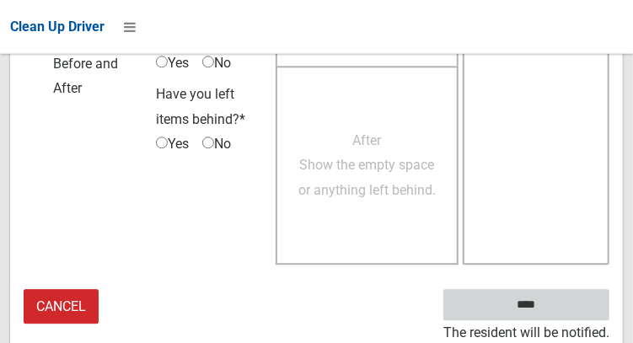
click at [552, 315] on input "****" at bounding box center [527, 304] width 166 height 31
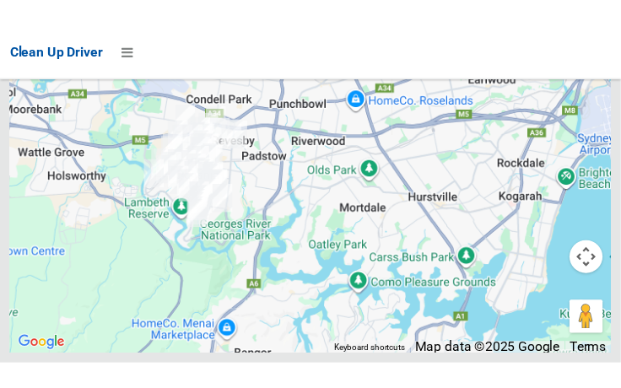
scroll to position [12484, 0]
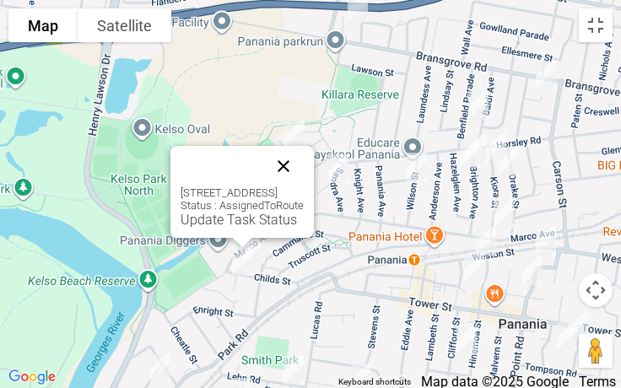
click at [304, 168] on button "Close" at bounding box center [283, 166] width 40 height 40
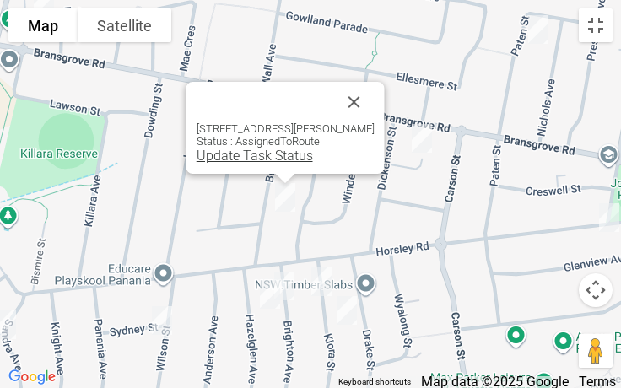
click at [256, 159] on link "Update Task Status" at bounding box center [255, 156] width 116 height 16
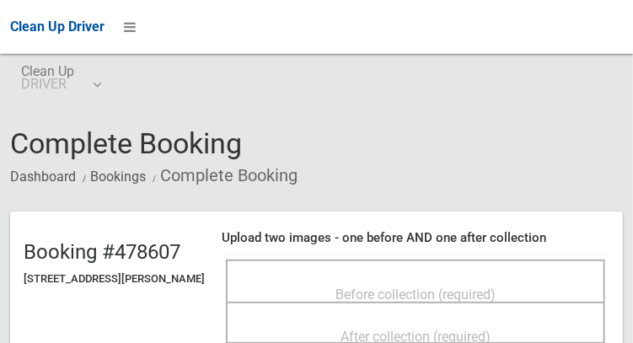
click at [417, 266] on div "Before collection (required)" at bounding box center [416, 281] width 380 height 42
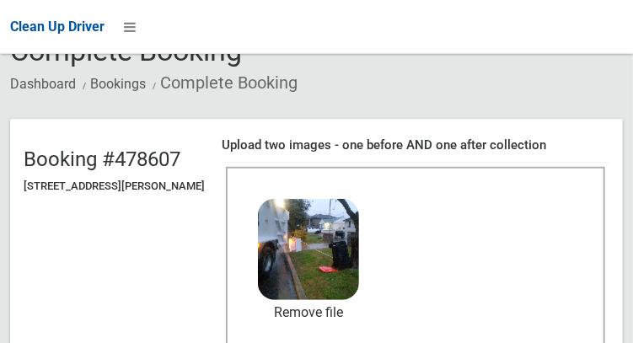
scroll to position [145, 0]
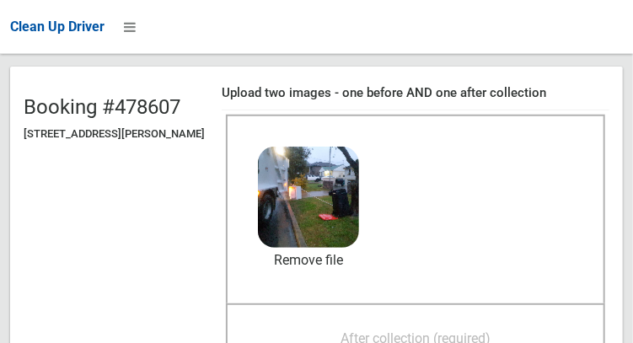
click at [428, 334] on span "After collection (required)" at bounding box center [416, 339] width 150 height 16
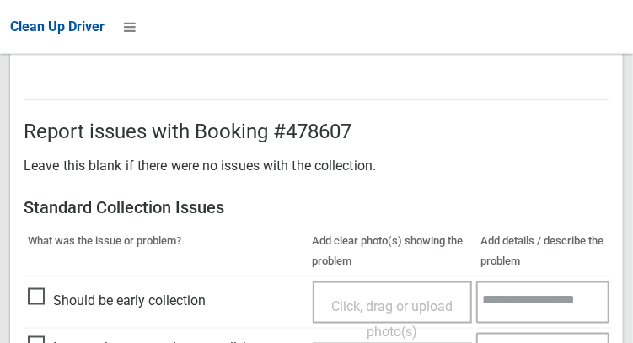
scroll to position [1522, 0]
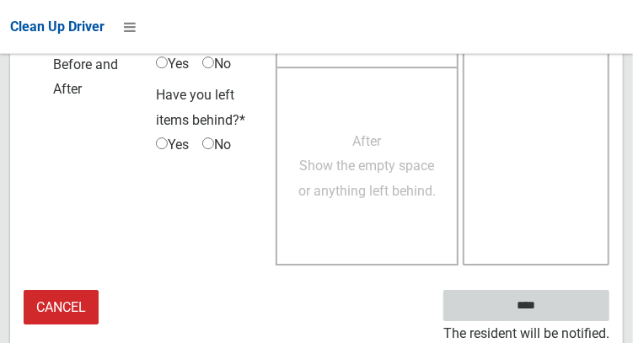
click at [552, 310] on input "****" at bounding box center [527, 305] width 166 height 31
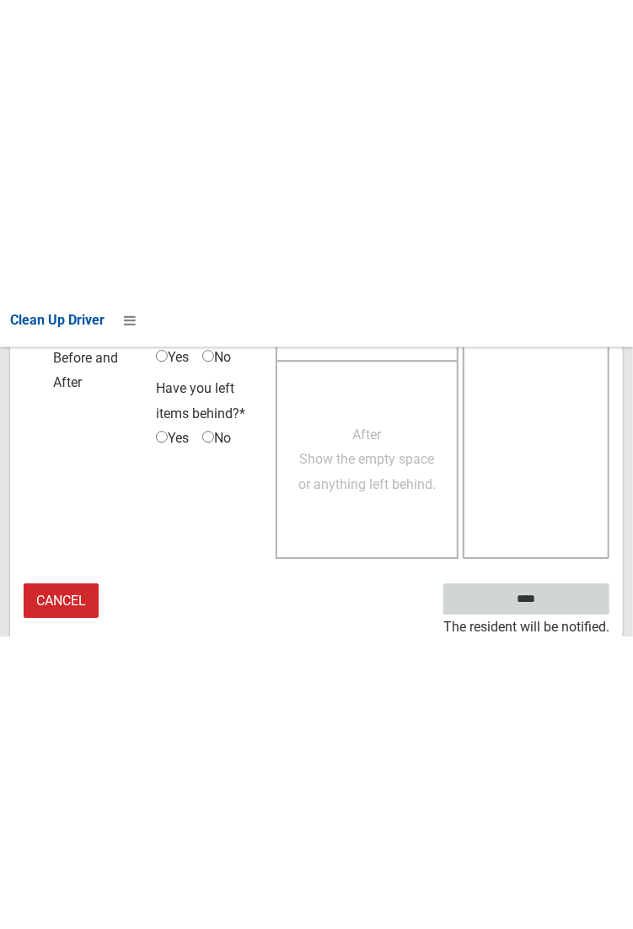
scroll to position [974, 0]
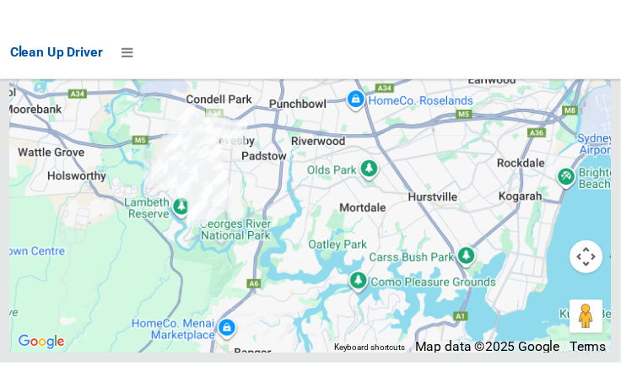
scroll to position [12603, 0]
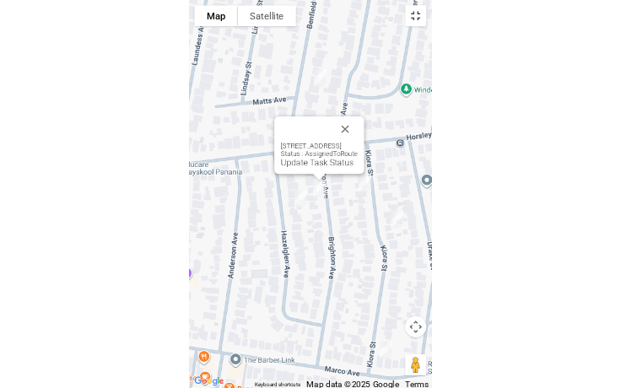
scroll to position [12538, 0]
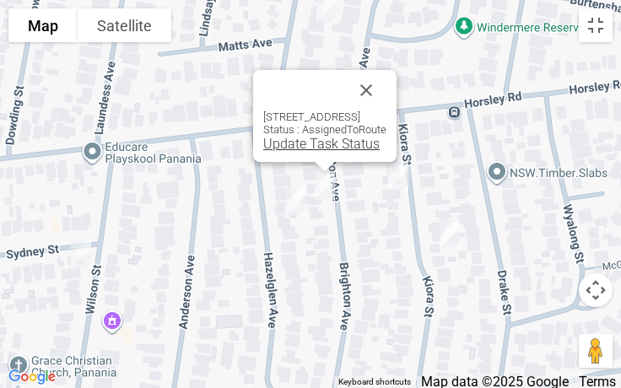
click at [306, 149] on link "Update Task Status" at bounding box center [321, 144] width 116 height 16
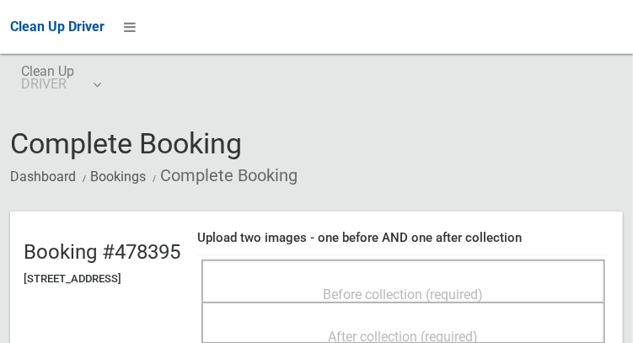
click at [403, 278] on div "Before collection (required)" at bounding box center [403, 293] width 367 height 31
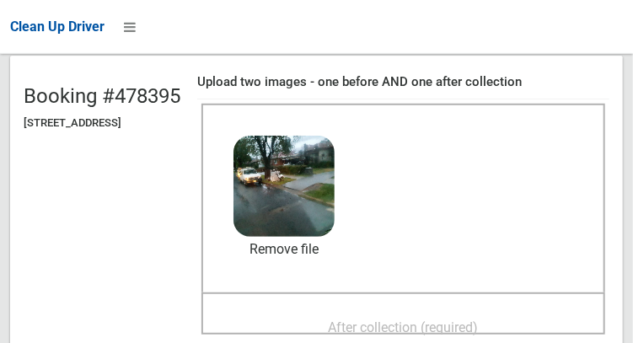
scroll to position [163, 0]
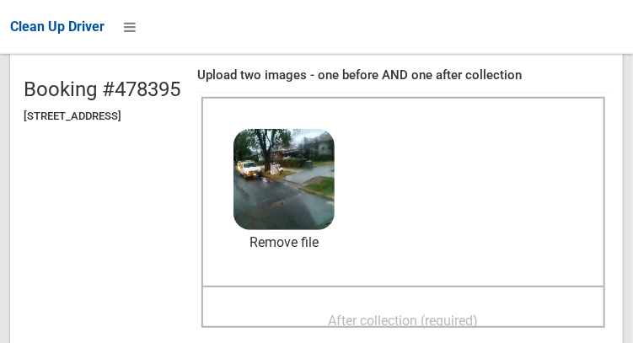
click at [479, 315] on span "After collection (required)" at bounding box center [404, 321] width 150 height 16
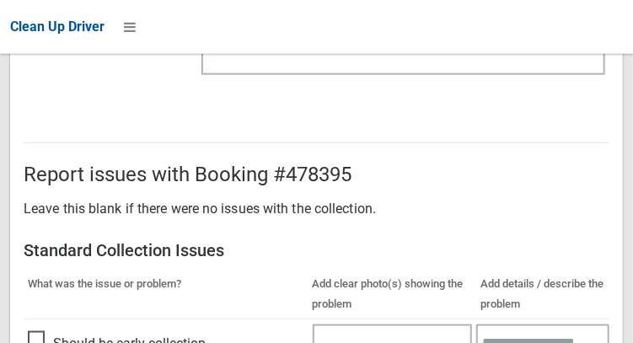
scroll to position [1522, 0]
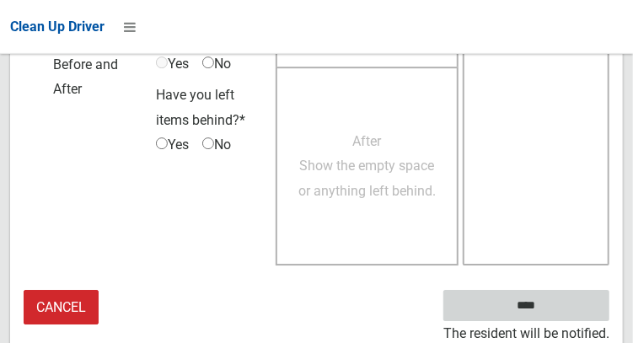
click at [550, 316] on input "****" at bounding box center [527, 305] width 166 height 31
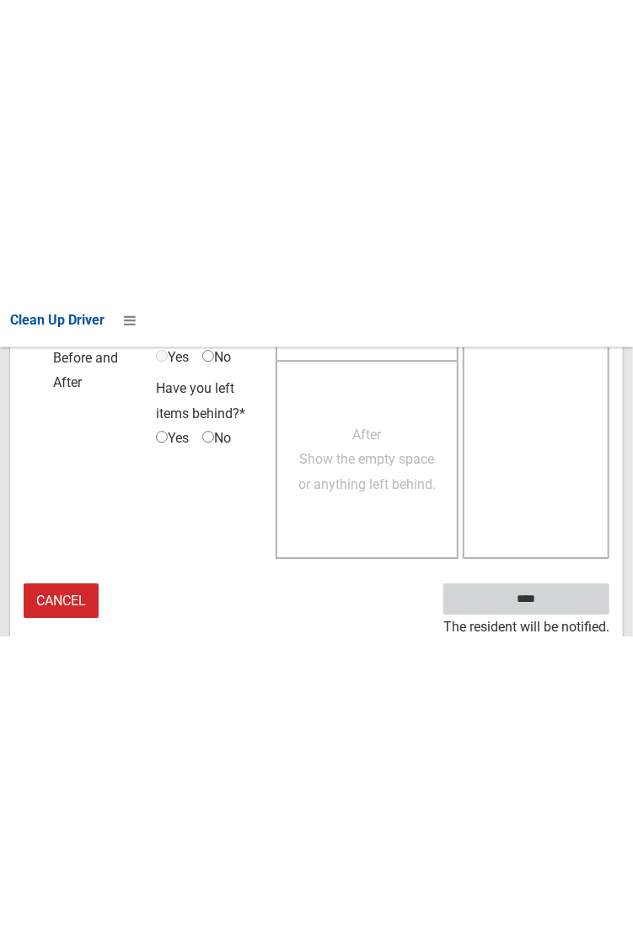
scroll to position [974, 0]
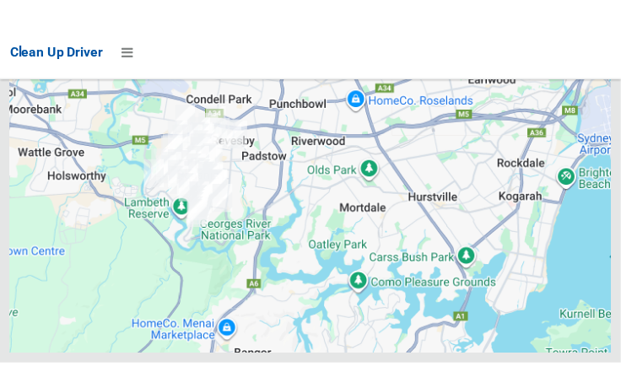
scroll to position [12653, 0]
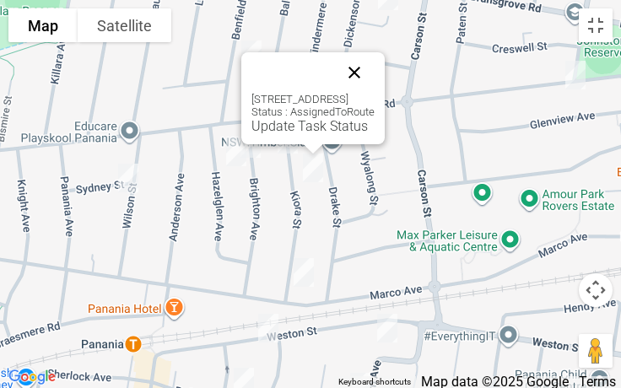
click at [374, 62] on button "Close" at bounding box center [354, 72] width 40 height 40
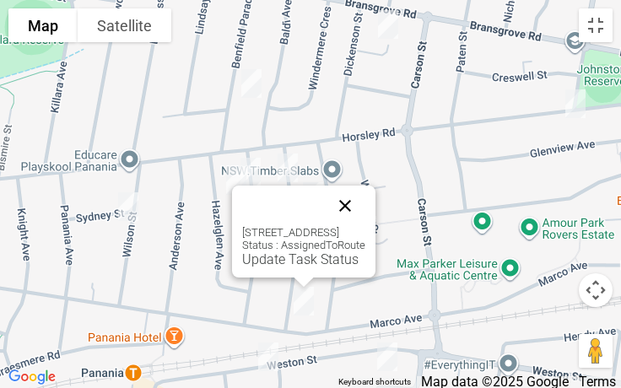
click at [364, 211] on button "Close" at bounding box center [345, 206] width 40 height 40
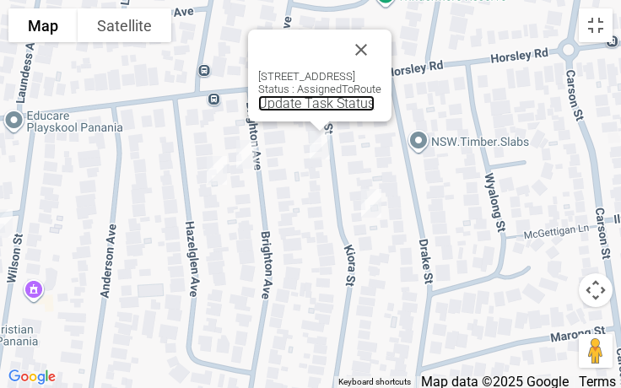
click at [302, 110] on link "Update Task Status" at bounding box center [316, 103] width 116 height 16
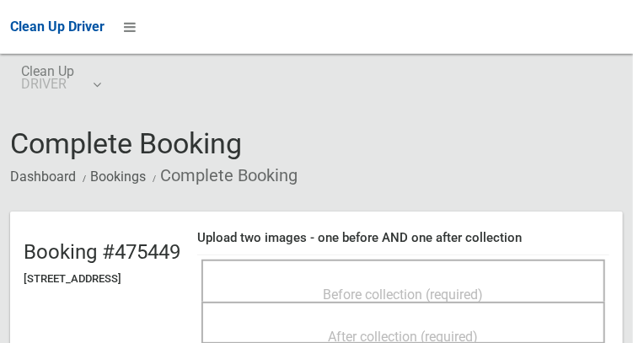
click at [412, 287] on span "Before collection (required)" at bounding box center [404, 295] width 160 height 16
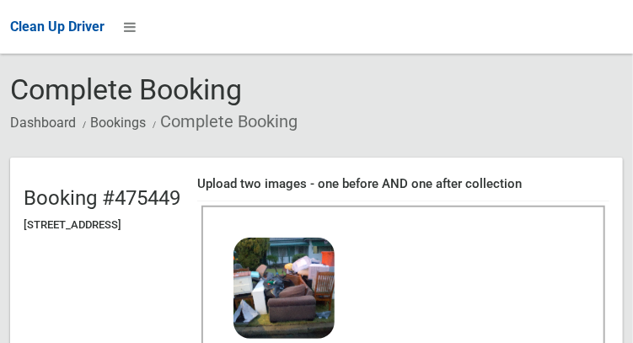
scroll to position [123, 0]
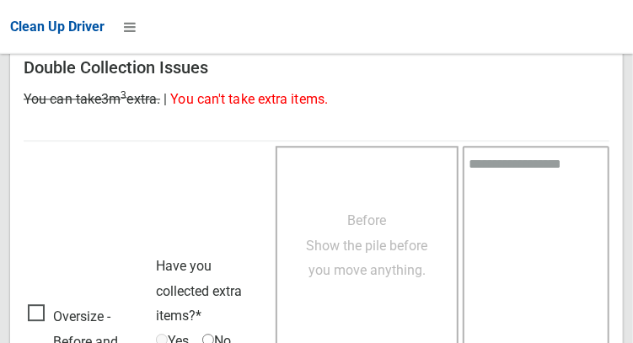
scroll to position [1522, 0]
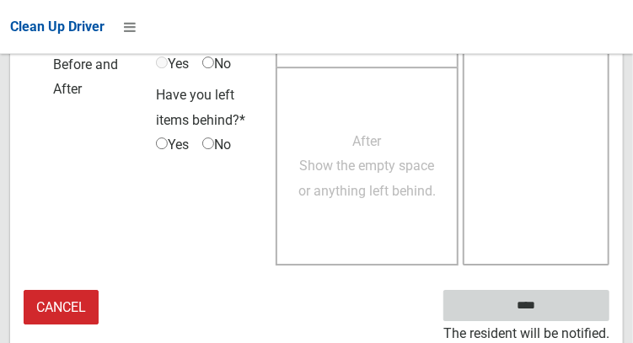
click at [564, 305] on input "****" at bounding box center [527, 305] width 166 height 31
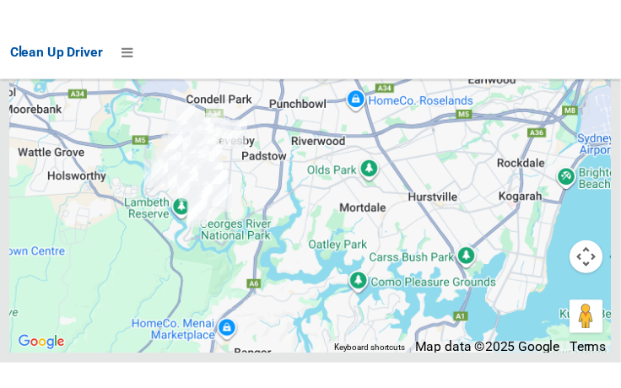
scroll to position [12627, 0]
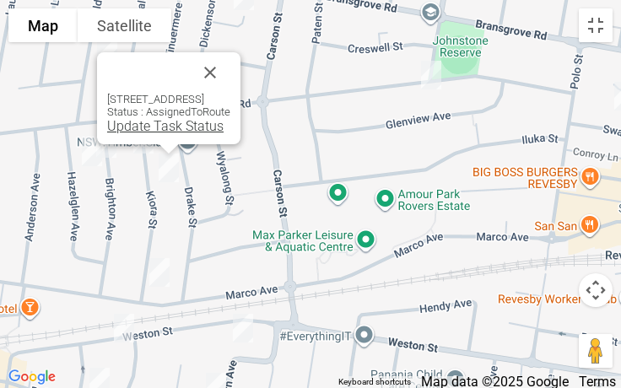
click at [142, 131] on link "Update Task Status" at bounding box center [165, 126] width 116 height 16
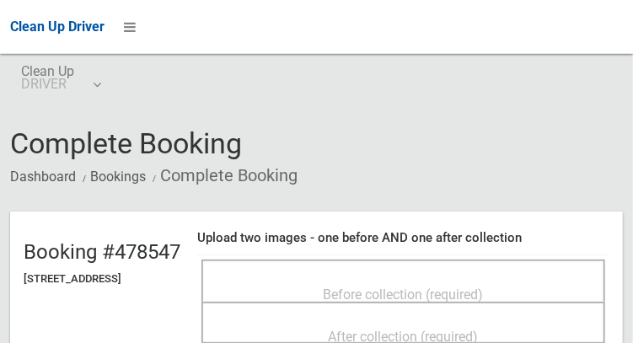
click at [446, 278] on div "Before collection (required)" at bounding box center [403, 293] width 367 height 31
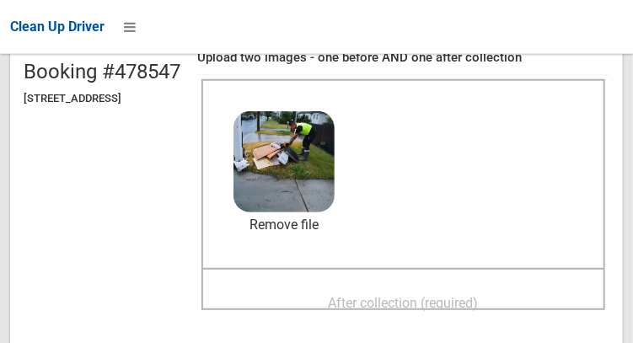
scroll to position [196, 0]
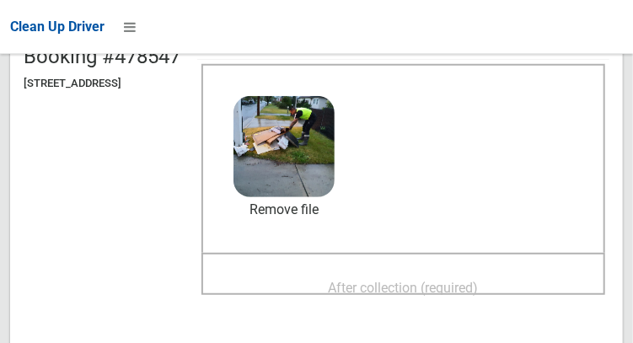
click at [436, 315] on div "Upload two images - one before AND one after collection Before collection (requ…" at bounding box center [403, 172] width 412 height 294
click at [423, 288] on span "After collection (required)" at bounding box center [404, 288] width 150 height 16
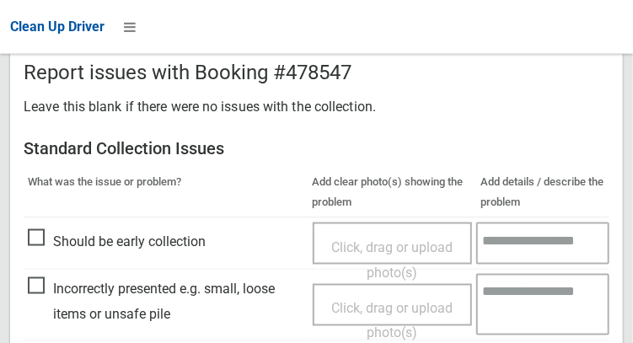
scroll to position [1522, 0]
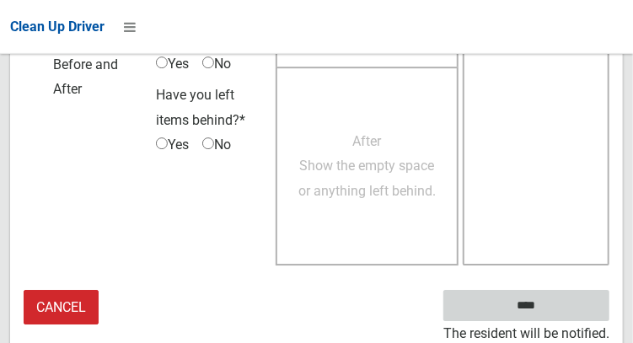
click at [552, 315] on input "****" at bounding box center [527, 305] width 166 height 31
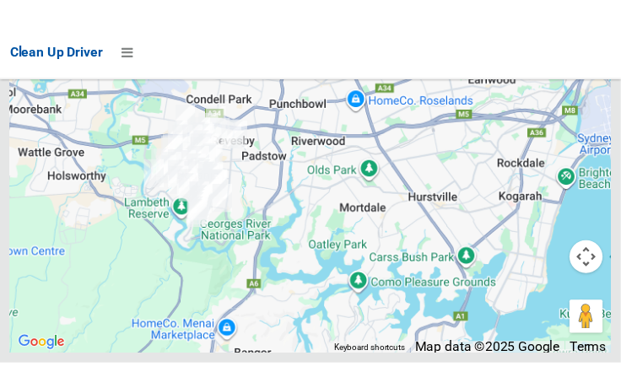
scroll to position [12670, 0]
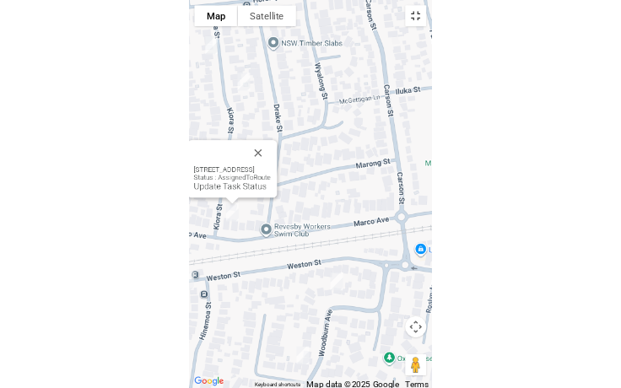
scroll to position [12538, 0]
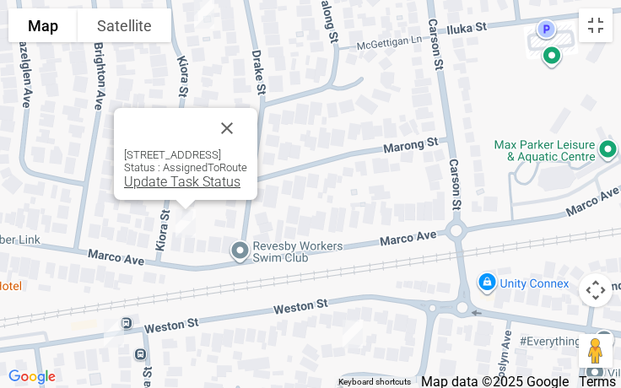
click at [165, 180] on link "Update Task Status" at bounding box center [182, 182] width 116 height 16
click at [169, 190] on div "146 Marco Avenue, PANANIA NSW 2213 Status : AssignedToRoute Update Task Status" at bounding box center [185, 154] width 143 height 92
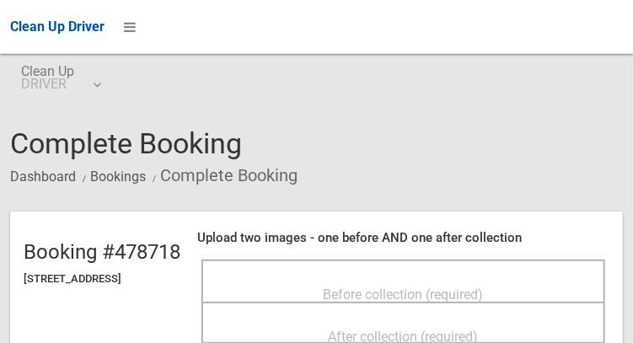
click at [429, 267] on div "Before collection (required)" at bounding box center [404, 281] width 404 height 42
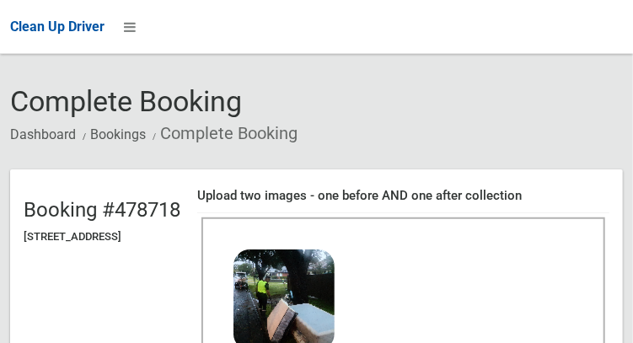
scroll to position [187, 0]
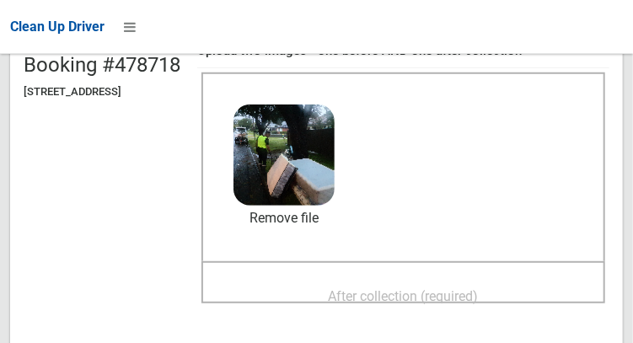
click at [424, 301] on span "After collection (required)" at bounding box center [404, 296] width 150 height 16
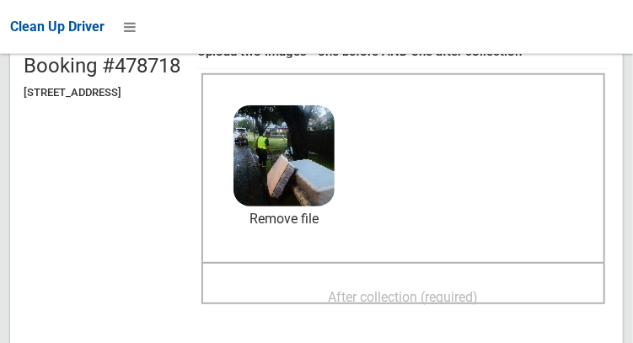
click at [347, 304] on span "After collection (required)" at bounding box center [404, 297] width 150 height 16
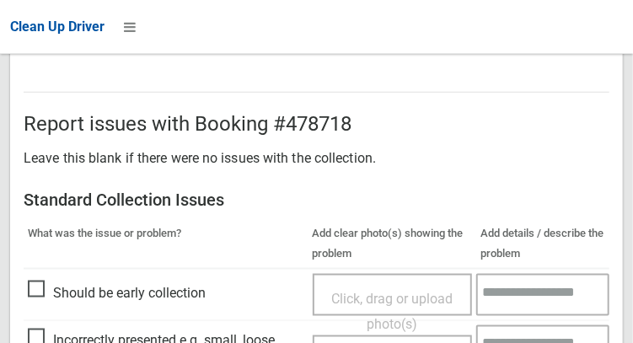
scroll to position [1522, 0]
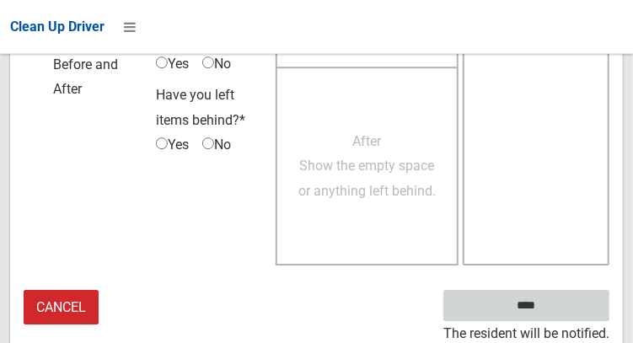
click at [537, 308] on input "****" at bounding box center [527, 305] width 166 height 31
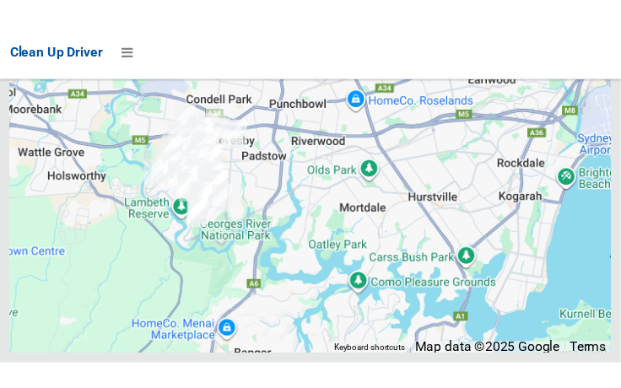
scroll to position [12672, 0]
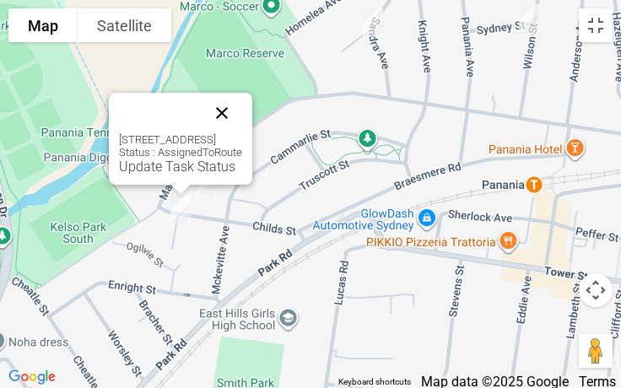
click at [242, 119] on button "Close" at bounding box center [222, 113] width 40 height 40
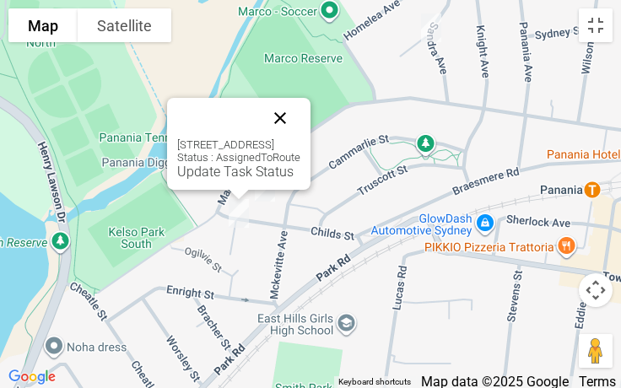
click at [300, 130] on button "Close" at bounding box center [280, 118] width 40 height 40
click at [201, 180] on div "3/35 Childs Street, EAST HILLS NSW 2213 Status : AssignedToRoute Update Task St…" at bounding box center [238, 144] width 143 height 92
click at [195, 171] on link "Update Task Status" at bounding box center [235, 172] width 116 height 16
click at [194, 175] on link "Update Task Status" at bounding box center [235, 172] width 116 height 16
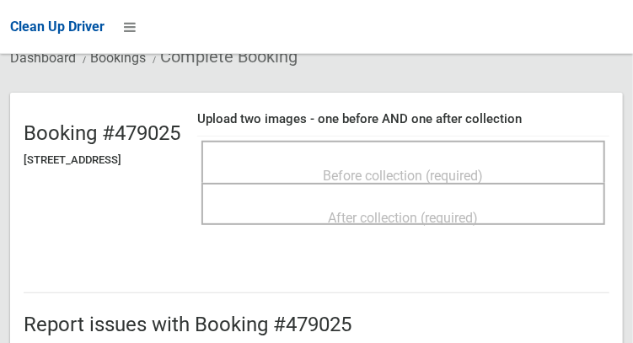
scroll to position [122, 0]
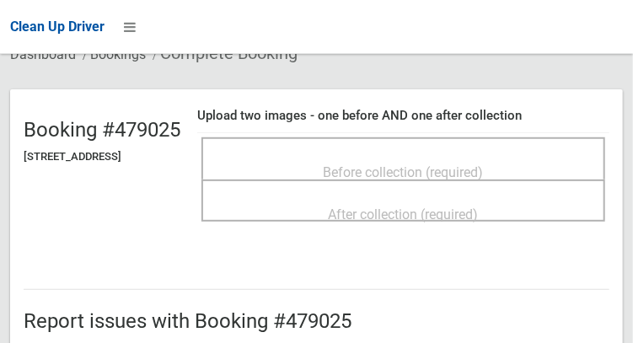
click at [467, 164] on span "Before collection (required)" at bounding box center [404, 172] width 160 height 16
click at [484, 156] on div "Before collection (required)" at bounding box center [403, 171] width 367 height 31
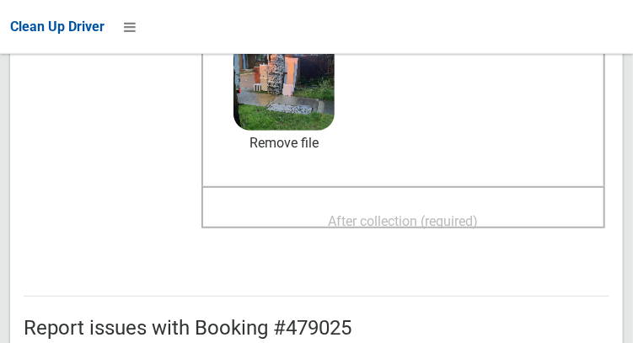
scroll to position [263, 0]
click at [474, 213] on span "After collection (required)" at bounding box center [404, 221] width 150 height 16
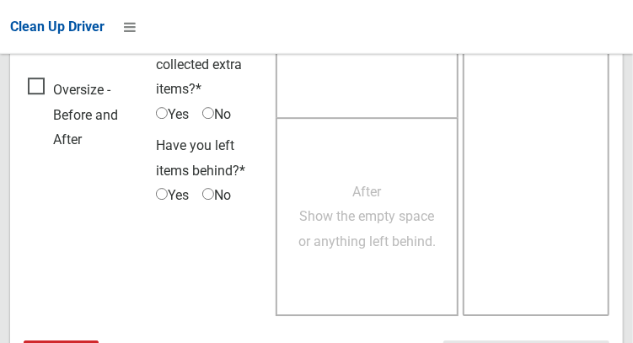
scroll to position [1522, 0]
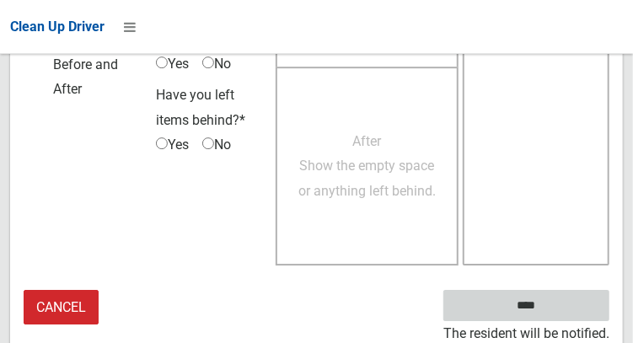
click at [528, 302] on input "****" at bounding box center [527, 305] width 166 height 31
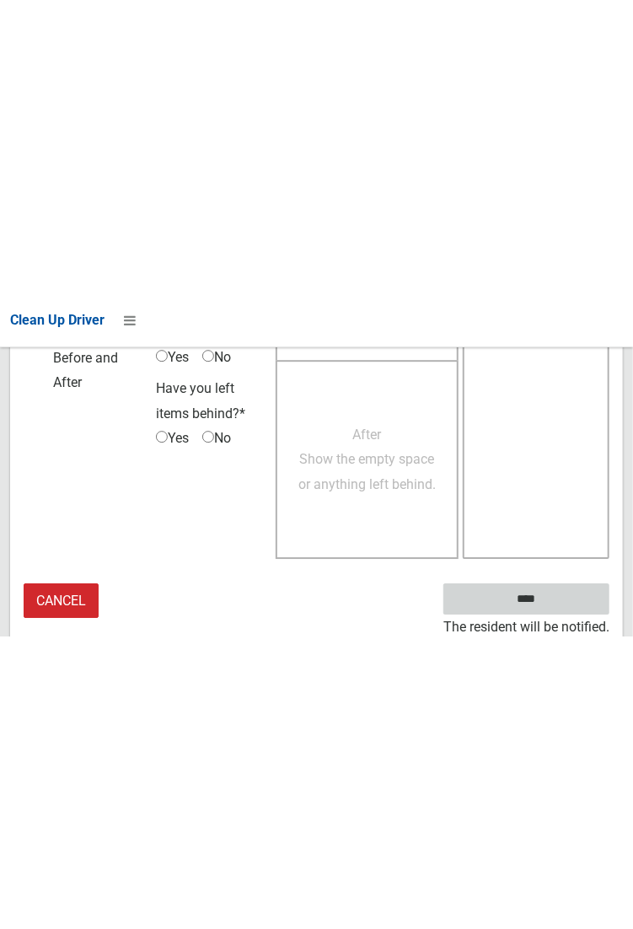
scroll to position [974, 0]
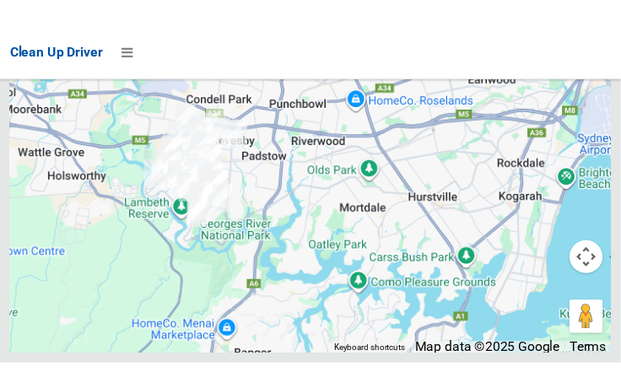
scroll to position [12601, 0]
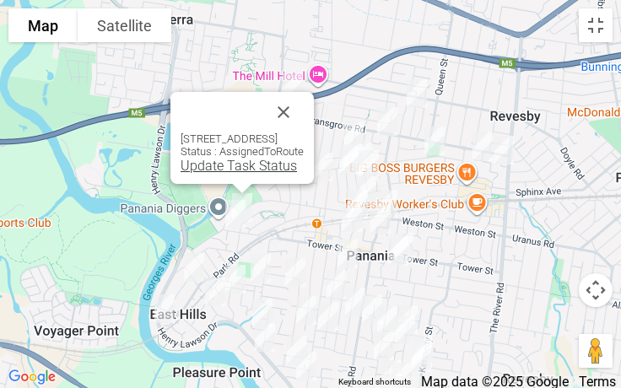
click at [220, 173] on link "Update Task Status" at bounding box center [238, 166] width 116 height 16
click at [230, 165] on link "Update Task Status" at bounding box center [238, 166] width 116 height 16
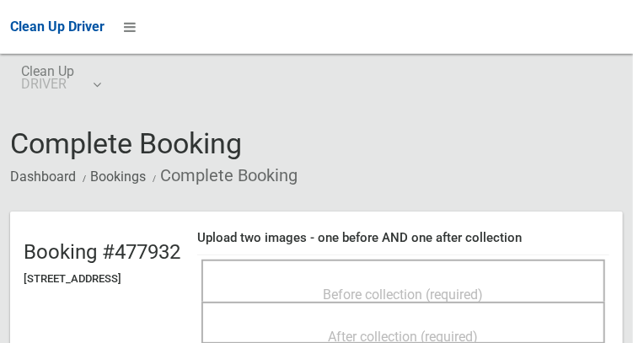
click at [403, 278] on div "Before collection (required)" at bounding box center [403, 293] width 367 height 31
click at [434, 278] on div "Before collection (required)" at bounding box center [403, 293] width 367 height 31
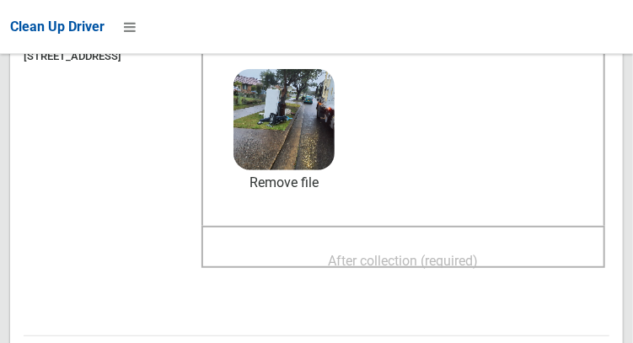
scroll to position [223, 0]
click at [386, 257] on span "After collection (required)" at bounding box center [404, 261] width 150 height 16
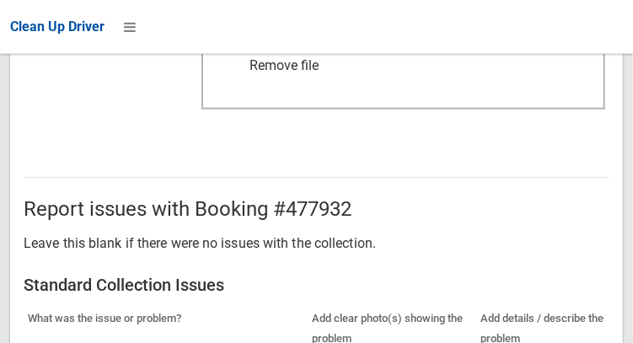
scroll to position [1013, 0]
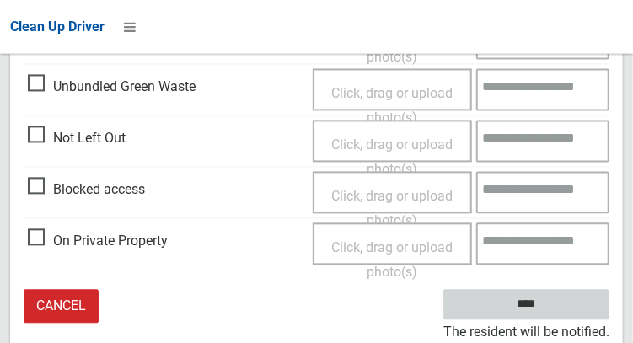
click at [552, 316] on input "****" at bounding box center [527, 305] width 166 height 31
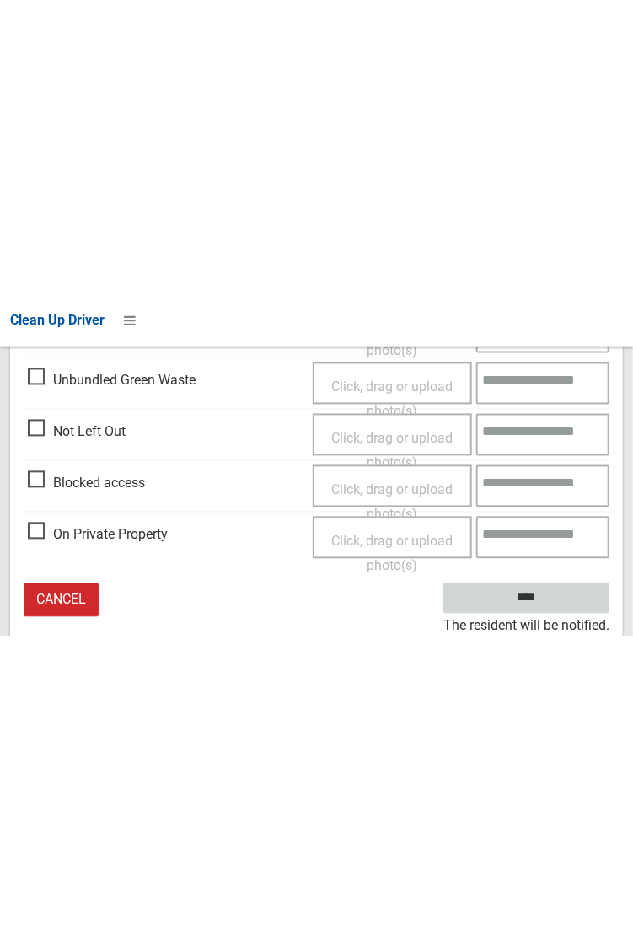
scroll to position [464, 0]
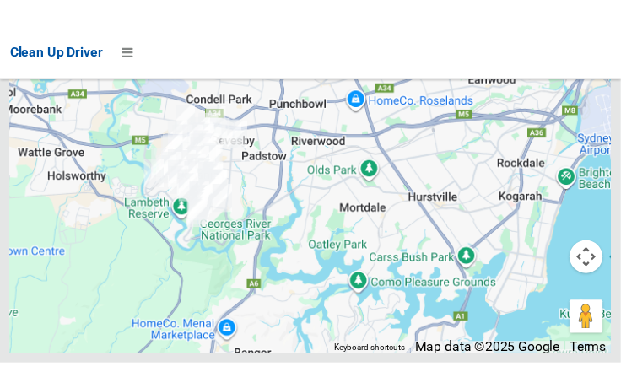
scroll to position [12693, 0]
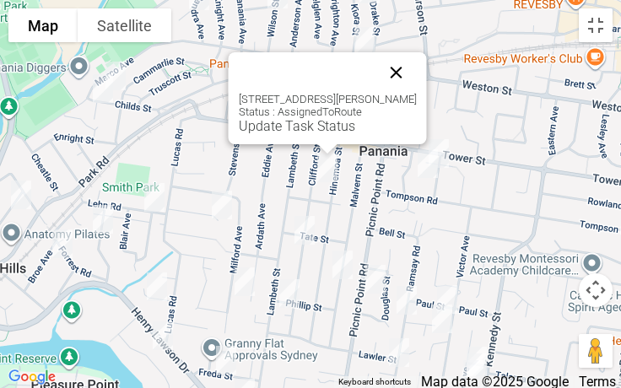
click at [394, 71] on button "Close" at bounding box center [396, 72] width 40 height 40
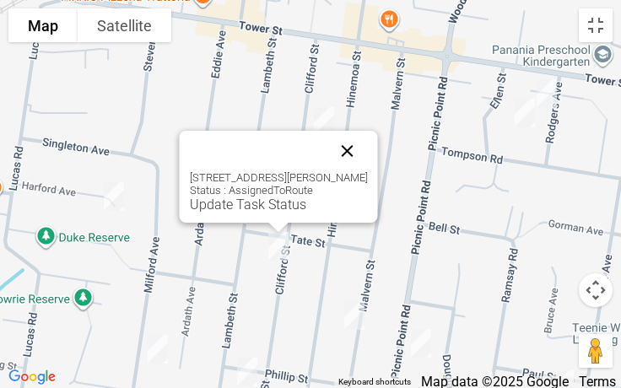
click at [332, 135] on button "Close" at bounding box center [347, 151] width 40 height 40
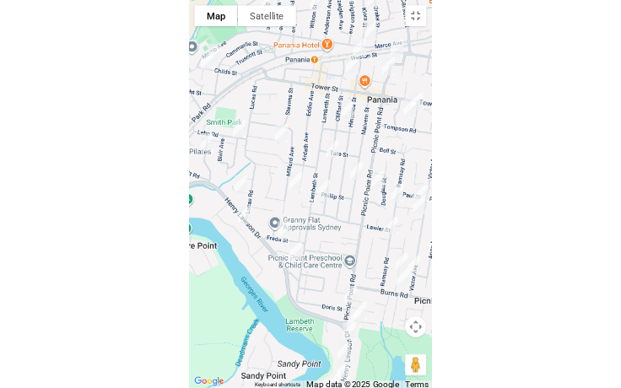
scroll to position [12538, 0]
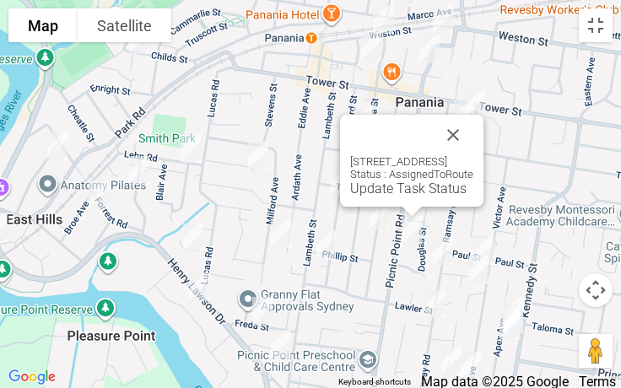
click at [483, 127] on div "77 Picnic Point Road, PANANIA NSW 2213 Status : AssignedToRoute Update Task Sta…" at bounding box center [411, 161] width 143 height 92
click at [473, 146] on button "Close" at bounding box center [453, 135] width 40 height 40
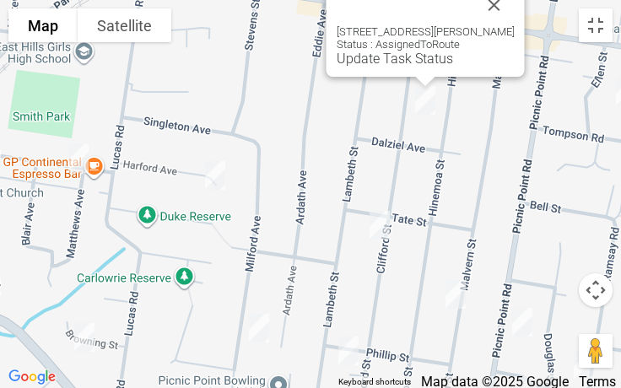
click at [397, 67] on div "31 Clifford Street, PANANIA NSW 2213 Status : AssignedToRoute Update Task Status" at bounding box center [425, 31] width 198 height 92
click at [396, 66] on link "Update Task Status" at bounding box center [395, 59] width 116 height 16
click at [399, 65] on link "Update Task Status" at bounding box center [395, 59] width 116 height 16
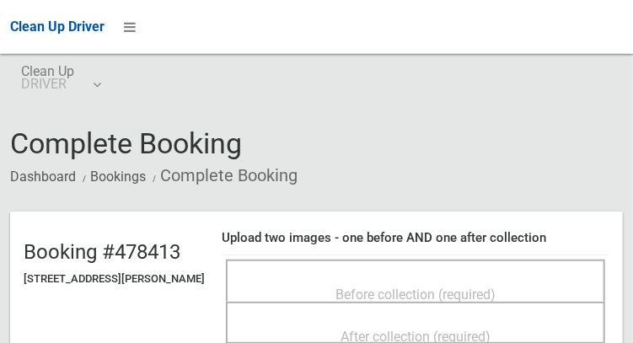
click at [463, 261] on div "Before collection (required)" at bounding box center [416, 281] width 380 height 42
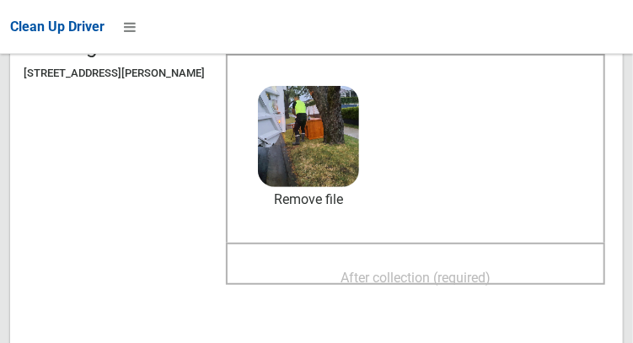
scroll to position [208, 0]
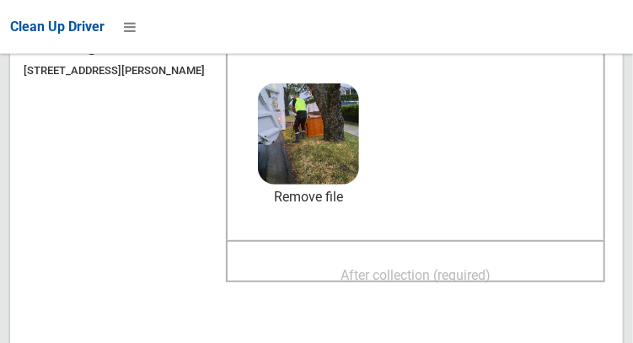
click at [444, 267] on span "After collection (required)" at bounding box center [416, 275] width 150 height 16
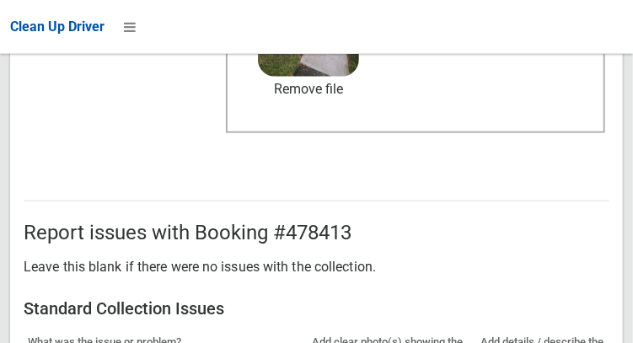
scroll to position [1522, 0]
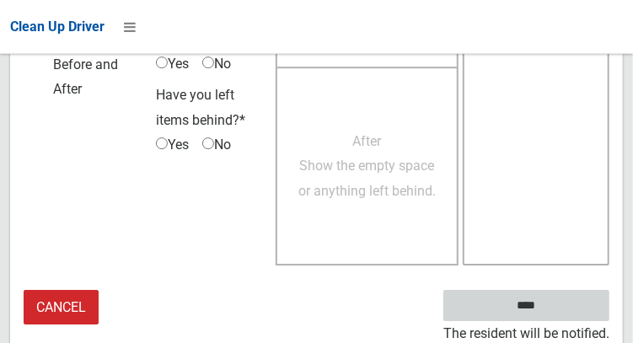
click at [558, 308] on input "****" at bounding box center [527, 305] width 166 height 31
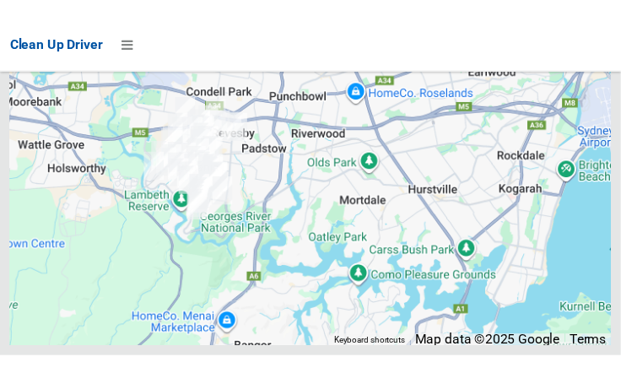
scroll to position [12674, 0]
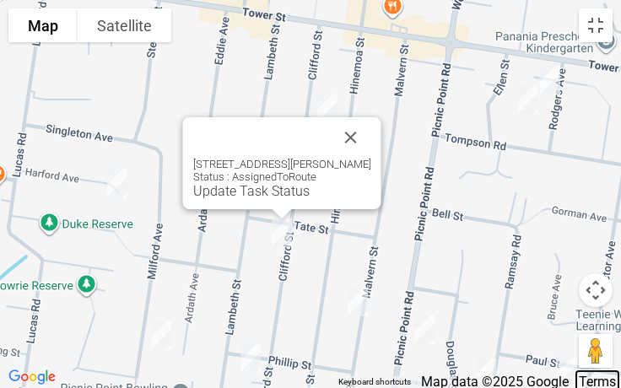
click at [603, 342] on link "Terms" at bounding box center [597, 382] width 37 height 16
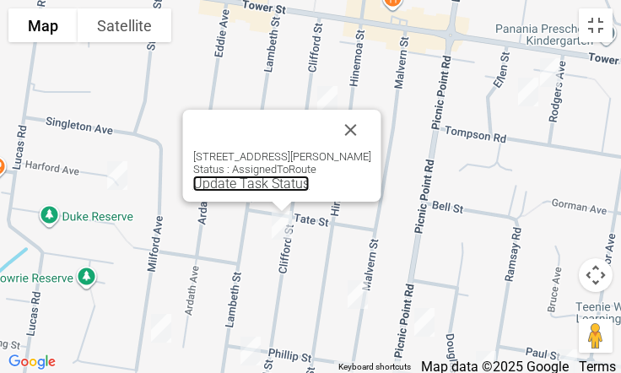
click at [254, 182] on link "Update Task Status" at bounding box center [251, 183] width 116 height 16
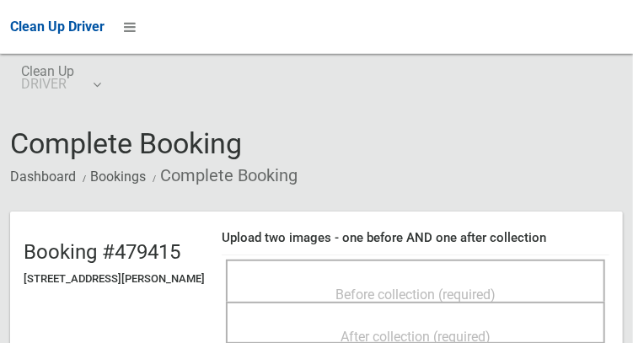
click at [419, 278] on div "Before collection (required)" at bounding box center [416, 293] width 342 height 31
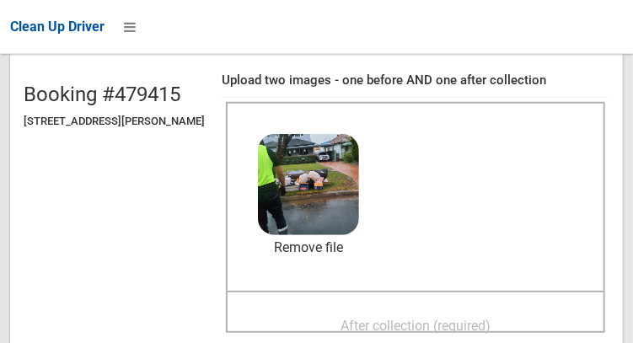
scroll to position [159, 0]
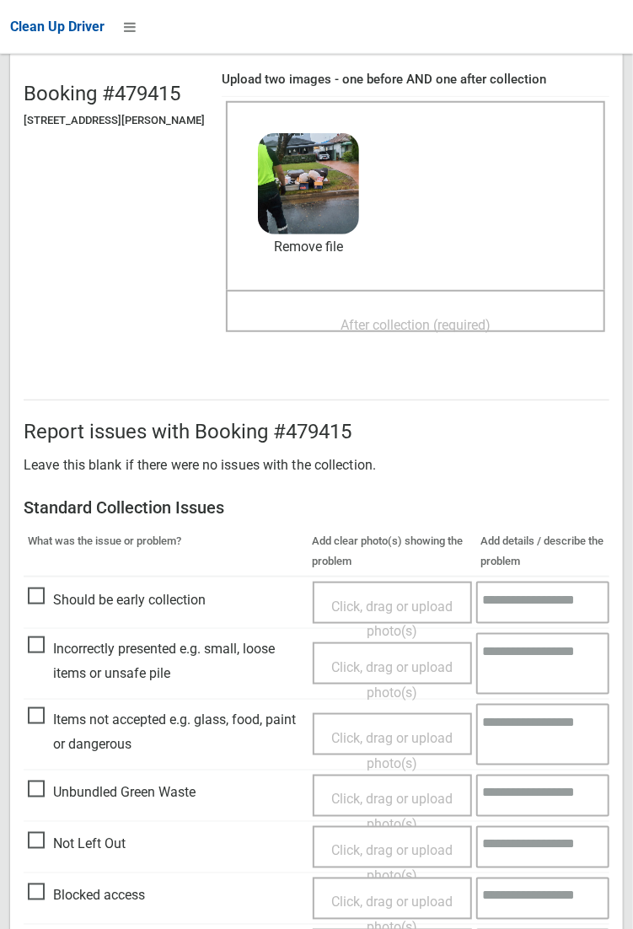
click at [10, 315] on header "Booking #479415 [STREET_ADDRESS][PERSON_NAME] Upload two images - one before AN…" at bounding box center [316, 209] width 613 height 313
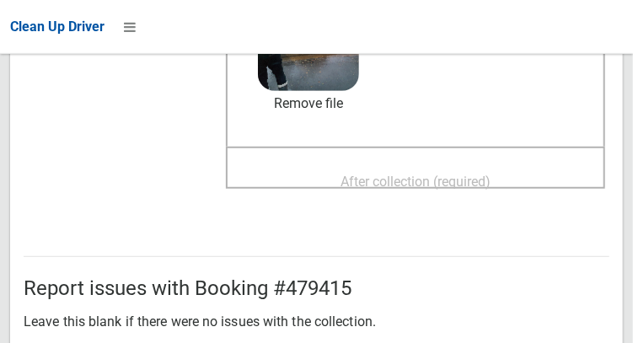
scroll to position [303, 0]
click at [469, 183] on span "After collection (required)" at bounding box center [416, 181] width 150 height 16
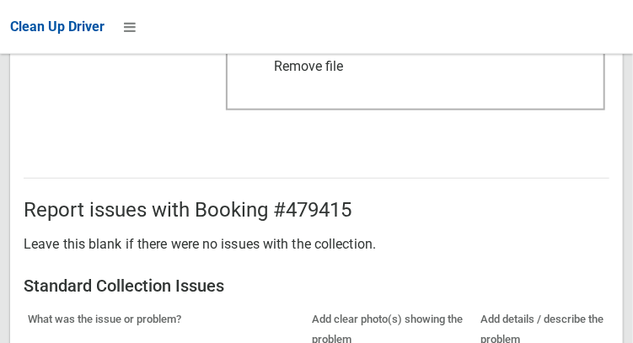
scroll to position [1522, 0]
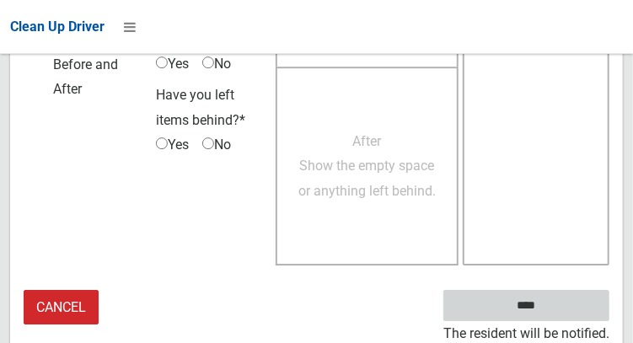
click at [552, 313] on input "****" at bounding box center [527, 305] width 166 height 31
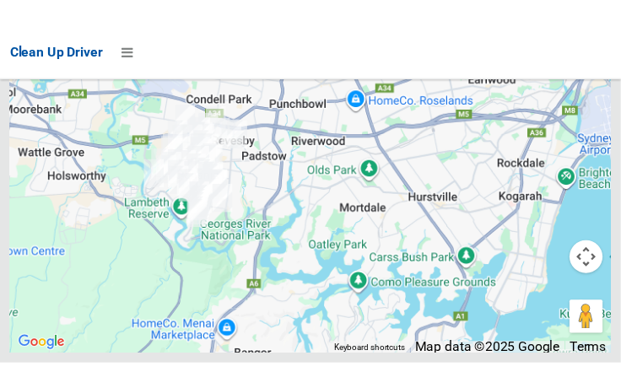
scroll to position [12604, 0]
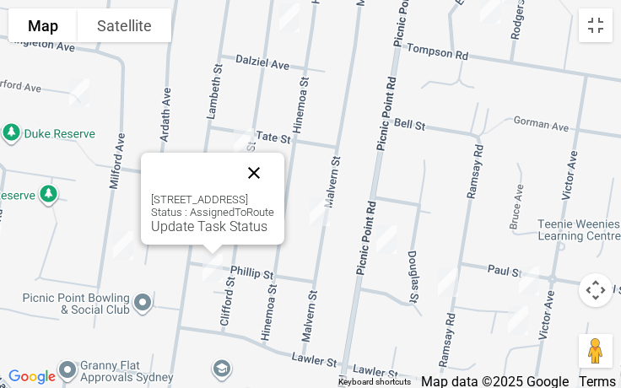
click at [274, 153] on button "Close" at bounding box center [254, 173] width 40 height 40
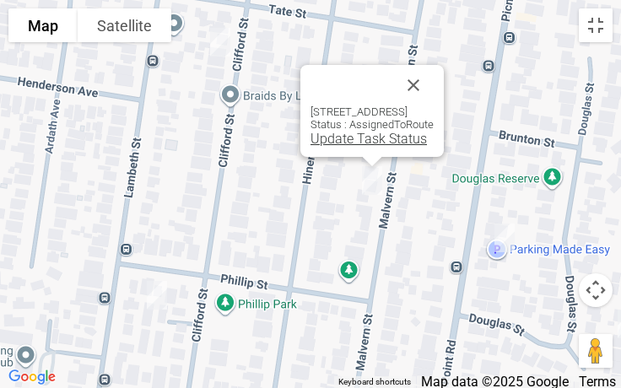
click at [342, 137] on link "Update Task Status" at bounding box center [368, 139] width 116 height 16
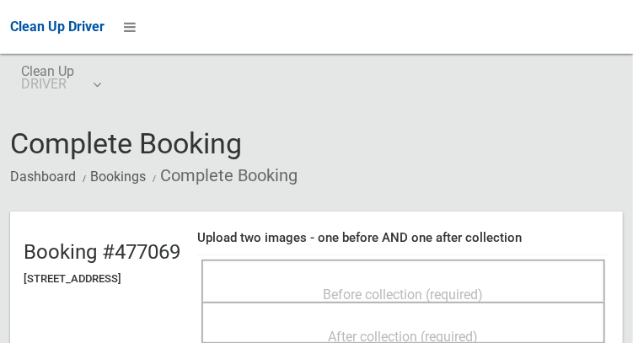
click at [459, 278] on div "Before collection (required)" at bounding box center [403, 293] width 367 height 31
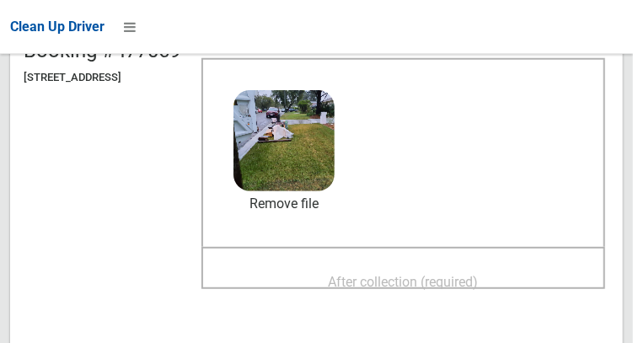
scroll to position [216, 0]
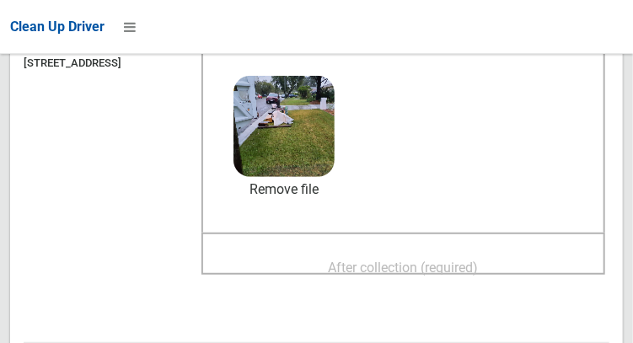
click at [360, 260] on span "After collection (required)" at bounding box center [404, 268] width 150 height 16
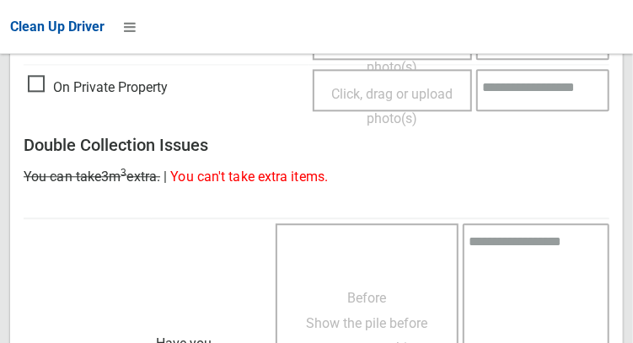
scroll to position [1522, 0]
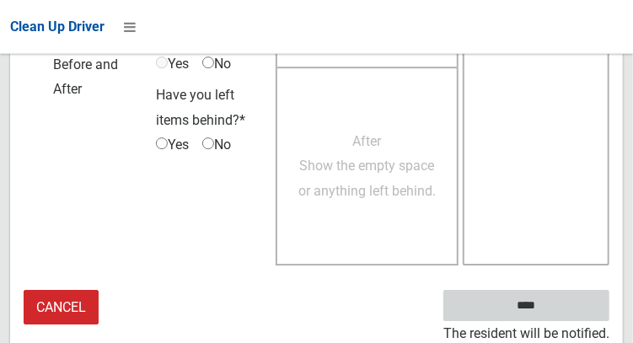
click at [532, 309] on input "****" at bounding box center [527, 305] width 166 height 31
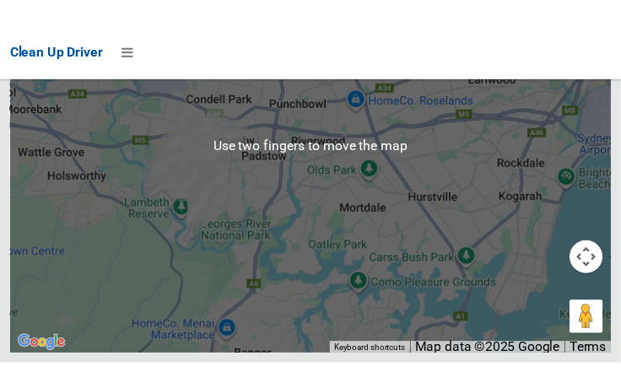
scroll to position [12635, 0]
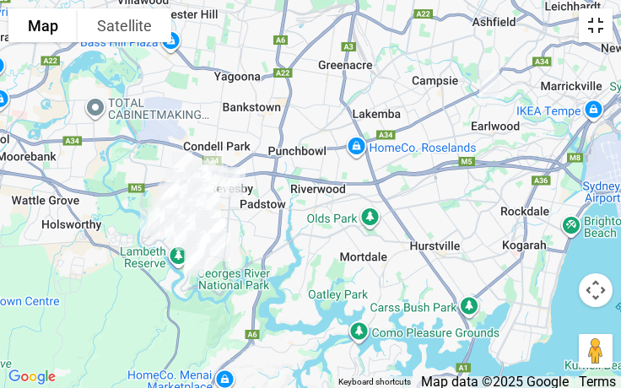
click at [596, 26] on button "Toggle fullscreen view" at bounding box center [596, 25] width 34 height 34
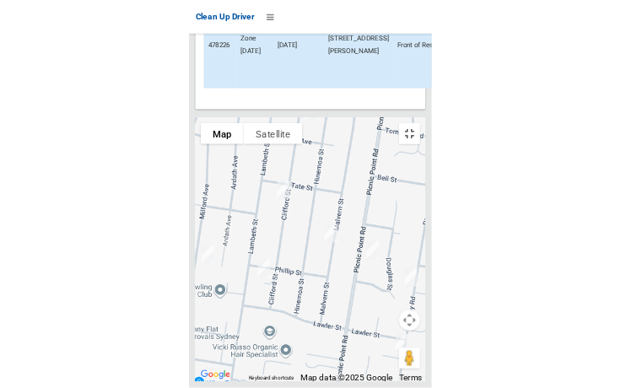
scroll to position [12538, 0]
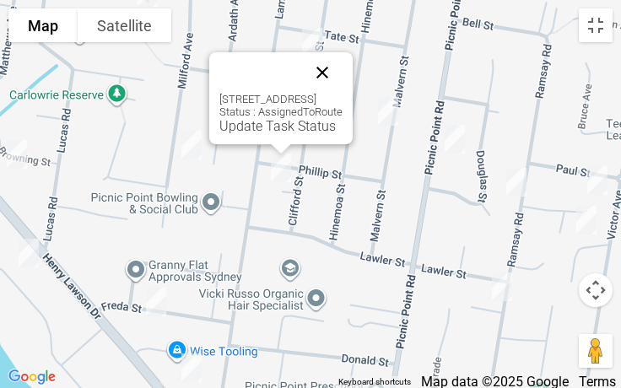
click at [342, 73] on button "Close" at bounding box center [322, 72] width 40 height 40
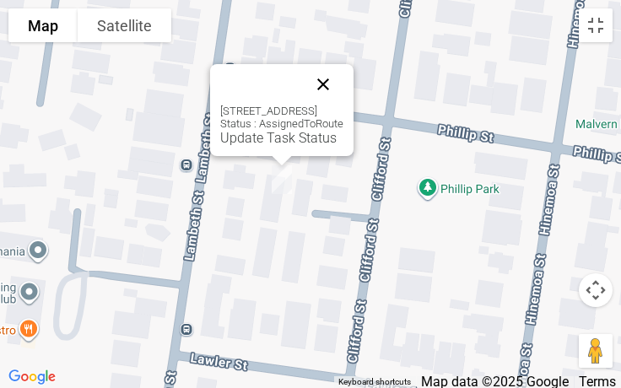
click at [343, 70] on button "Close" at bounding box center [323, 84] width 40 height 40
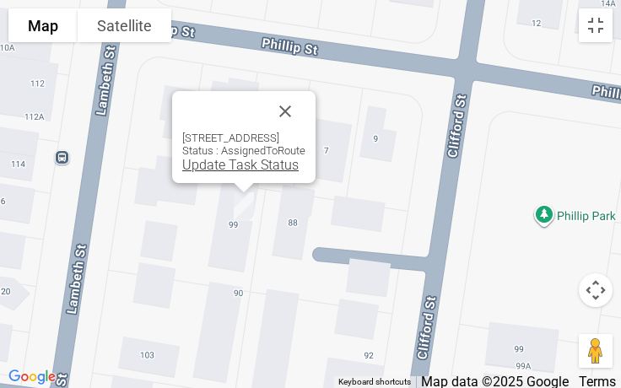
click at [207, 165] on link "Update Task Status" at bounding box center [240, 165] width 116 height 16
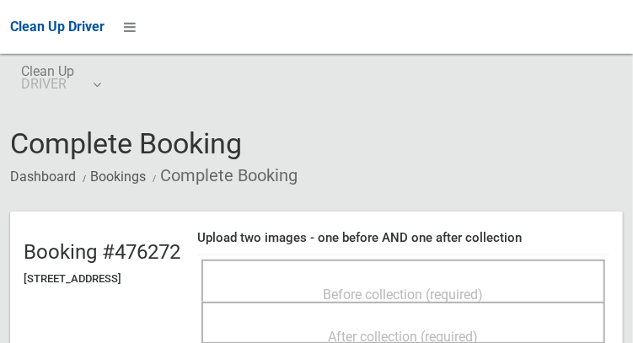
click at [488, 278] on div "Before collection (required)" at bounding box center [403, 293] width 367 height 31
click at [323, 256] on td "Before collection (required) After collection (required)" at bounding box center [403, 303] width 412 height 94
click at [336, 278] on div "Before collection (required)" at bounding box center [403, 293] width 367 height 31
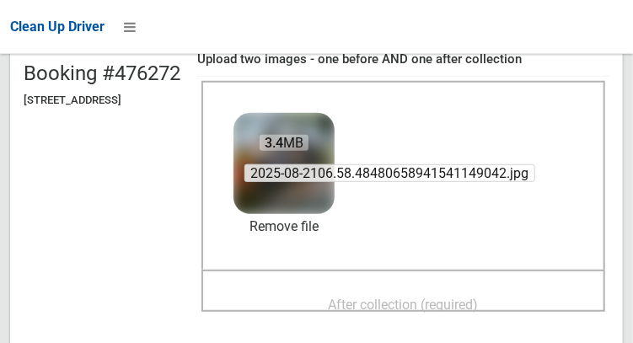
scroll to position [183, 0]
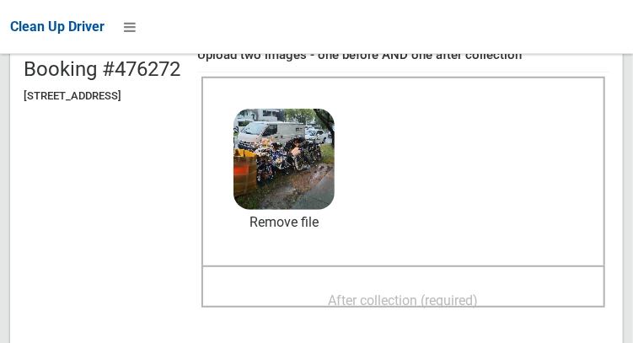
click at [479, 296] on span "After collection (required)" at bounding box center [404, 301] width 150 height 16
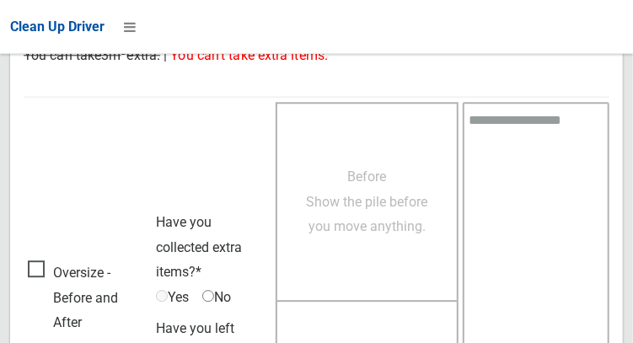
scroll to position [1522, 0]
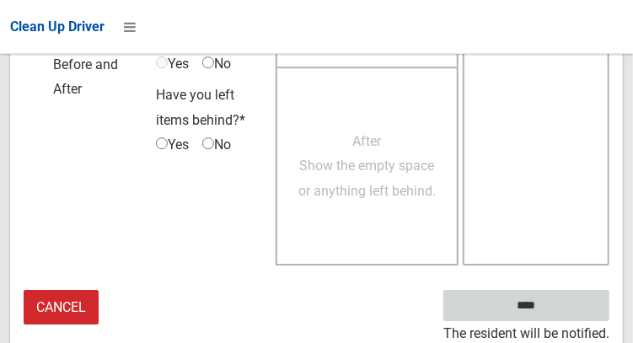
click at [552, 316] on input "****" at bounding box center [527, 305] width 166 height 31
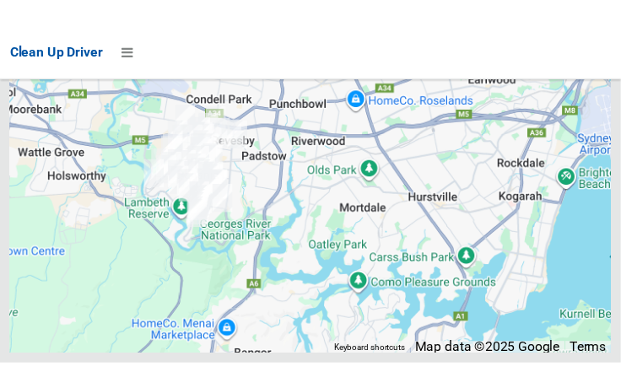
scroll to position [12600, 0]
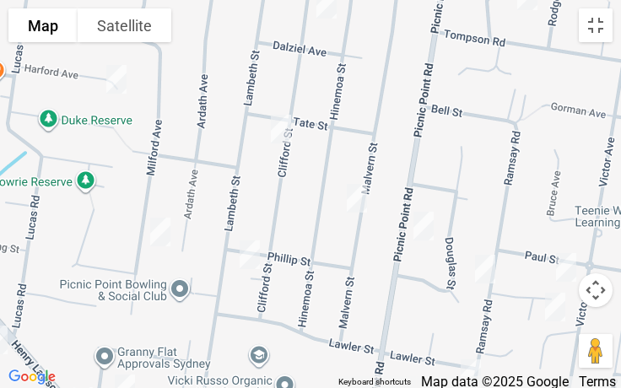
click at [535, 342] on span "Map data ©2025 Google" at bounding box center [495, 382] width 148 height 16
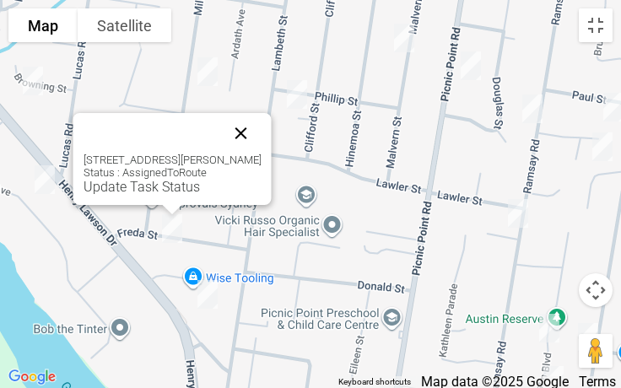
click at [241, 137] on button "Close" at bounding box center [241, 133] width 40 height 40
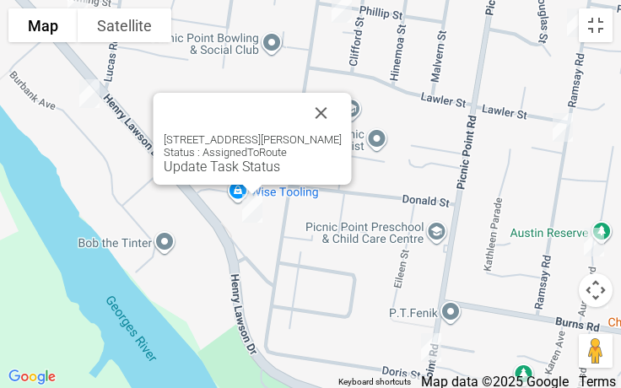
click at [301, 122] on div at bounding box center [232, 113] width 137 height 40
click at [342, 123] on button "Close" at bounding box center [321, 113] width 40 height 40
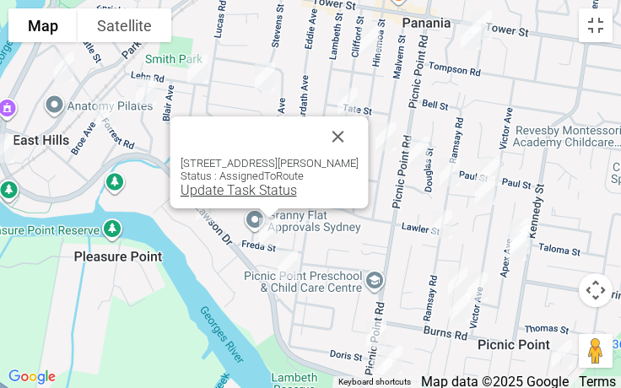
click at [233, 190] on link "Update Task Status" at bounding box center [238, 190] width 116 height 16
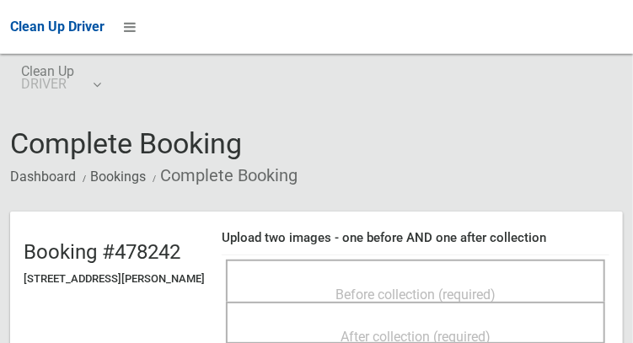
click at [148, 338] on header "Booking #478242 [STREET_ADDRESS][PERSON_NAME] Upload two images - one before AN…" at bounding box center [316, 295] width 613 height 167
click at [484, 278] on div "Before collection (required)" at bounding box center [416, 293] width 342 height 31
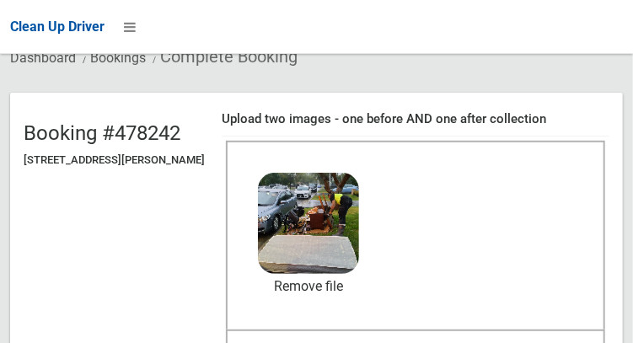
scroll to position [122, 0]
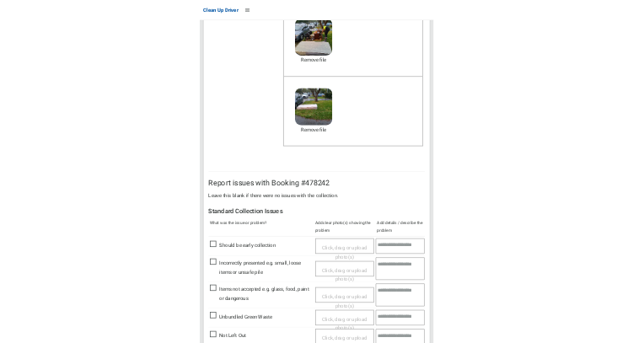
scroll to position [234, 0]
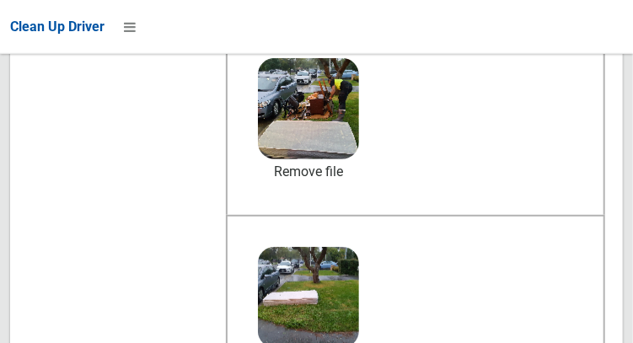
click at [67, 215] on header "Booking #478242 [STREET_ADDRESS][PERSON_NAME] Upload two images - one before AN…" at bounding box center [316, 208] width 613 height 461
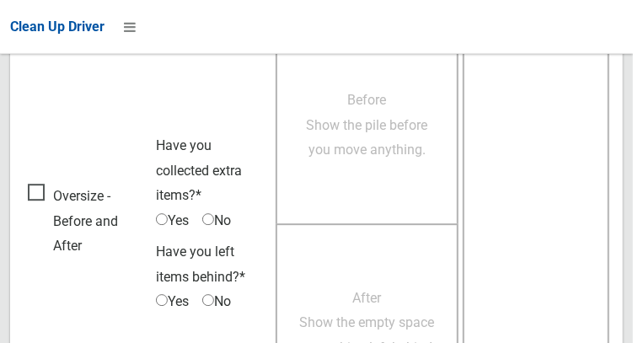
scroll to position [1523, 0]
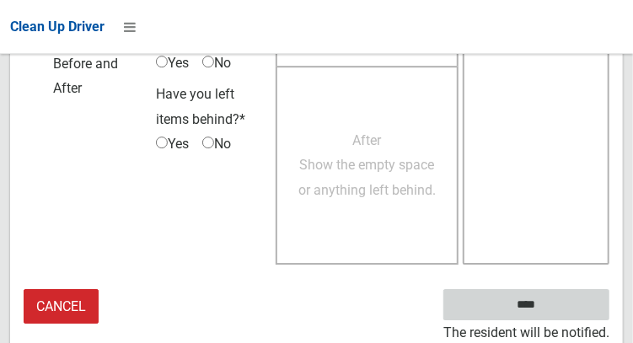
click at [552, 315] on input "****" at bounding box center [527, 304] width 166 height 31
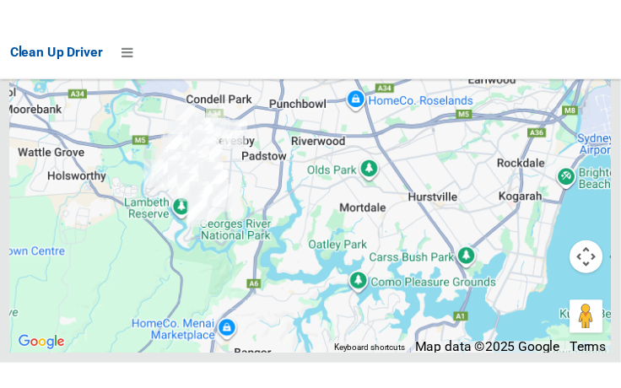
scroll to position [12656, 0]
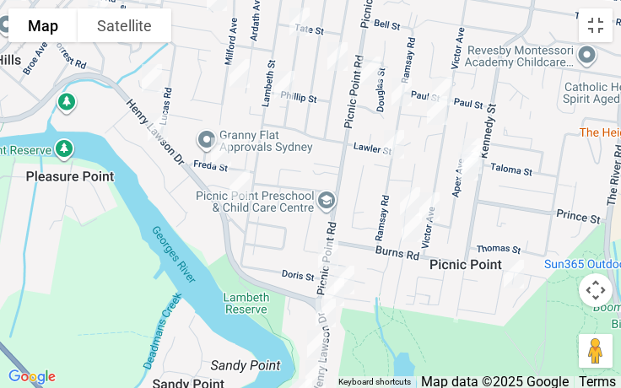
click at [458, 342] on span "Map data ©2025 Google" at bounding box center [495, 382] width 148 height 16
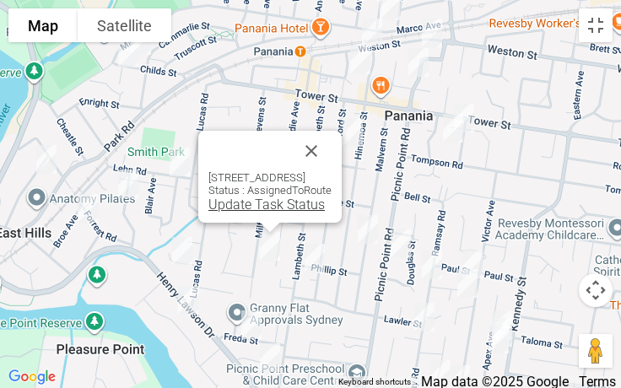
click at [245, 202] on link "Update Task Status" at bounding box center [266, 205] width 116 height 16
click at [247, 207] on link "Update Task Status" at bounding box center [266, 205] width 116 height 16
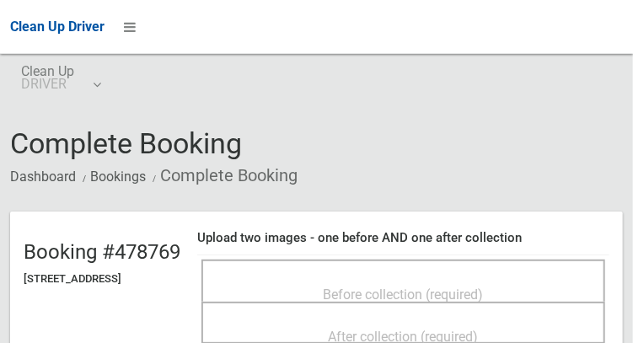
click at [401, 278] on div "Before collection (required)" at bounding box center [403, 293] width 367 height 31
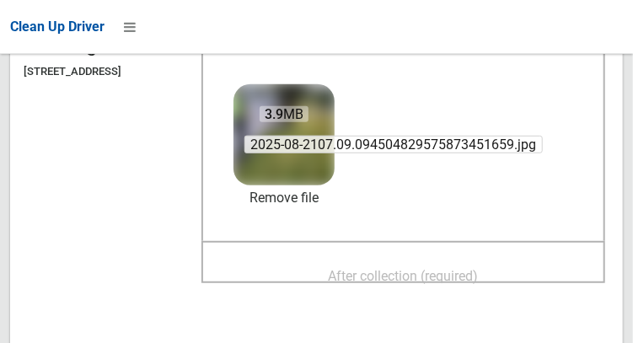
scroll to position [229, 0]
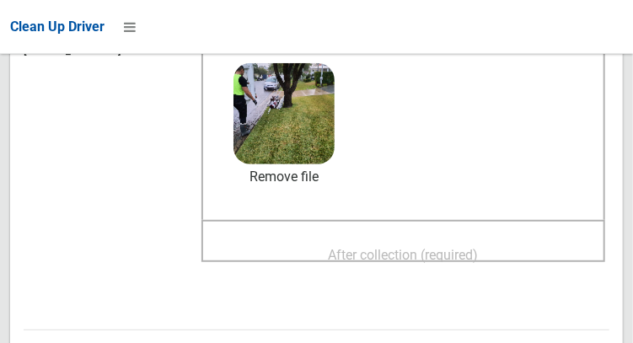
click at [406, 261] on span "After collection (required)" at bounding box center [404, 255] width 150 height 16
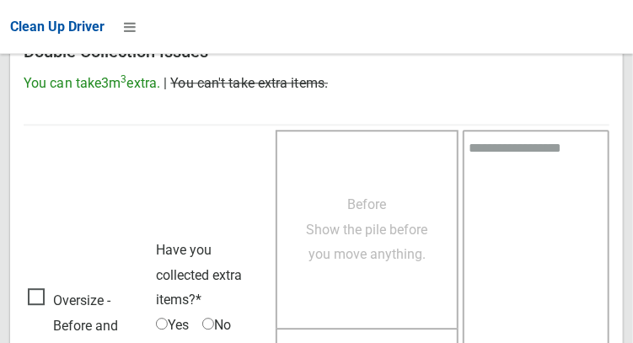
scroll to position [1522, 0]
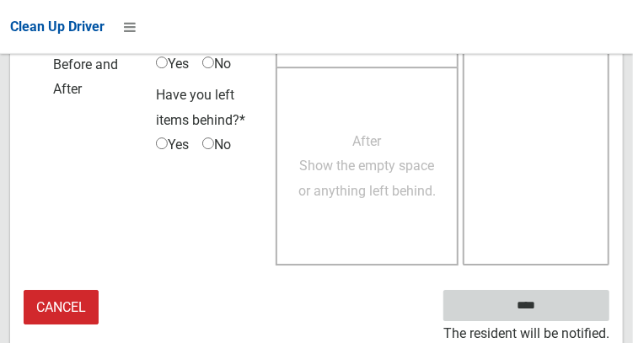
click at [552, 315] on input "****" at bounding box center [527, 305] width 166 height 31
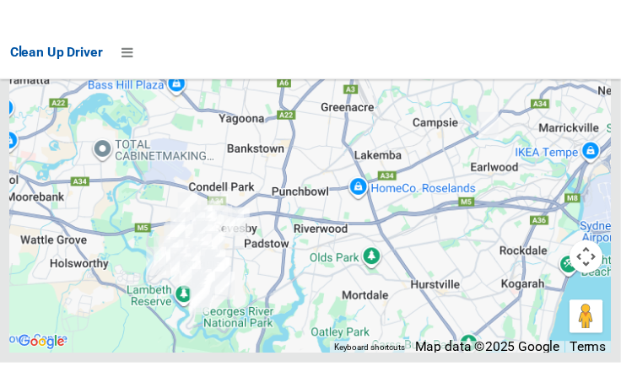
scroll to position [12656, 0]
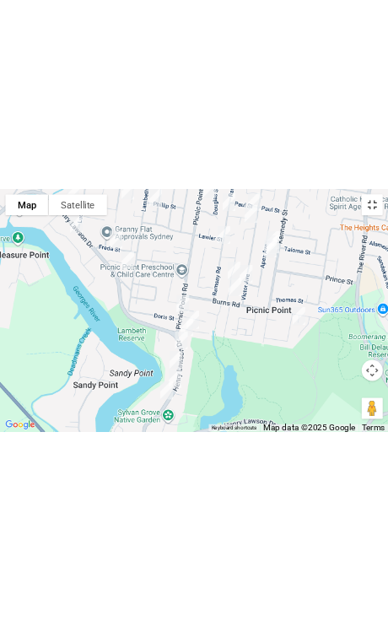
scroll to position [12580, 0]
